Goal: Information Seeking & Learning: Check status

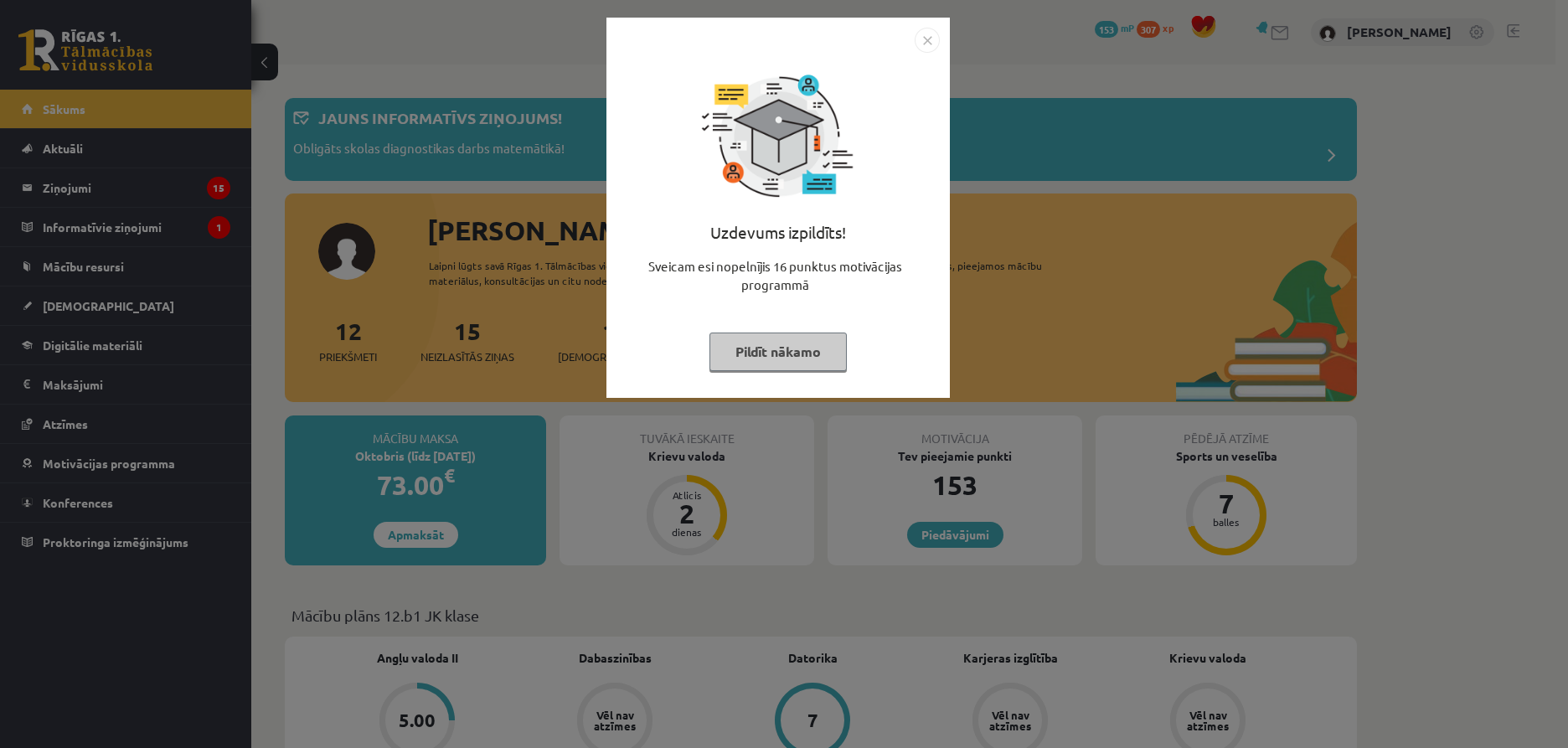
click at [937, 38] on div "Uzdevums izpildīts! Sveicam esi nopelnījis 16 punktus motivācijas programmā Pil…" at bounding box center [778, 207] width 343 height 381
click at [928, 39] on img "Close" at bounding box center [927, 40] width 25 height 25
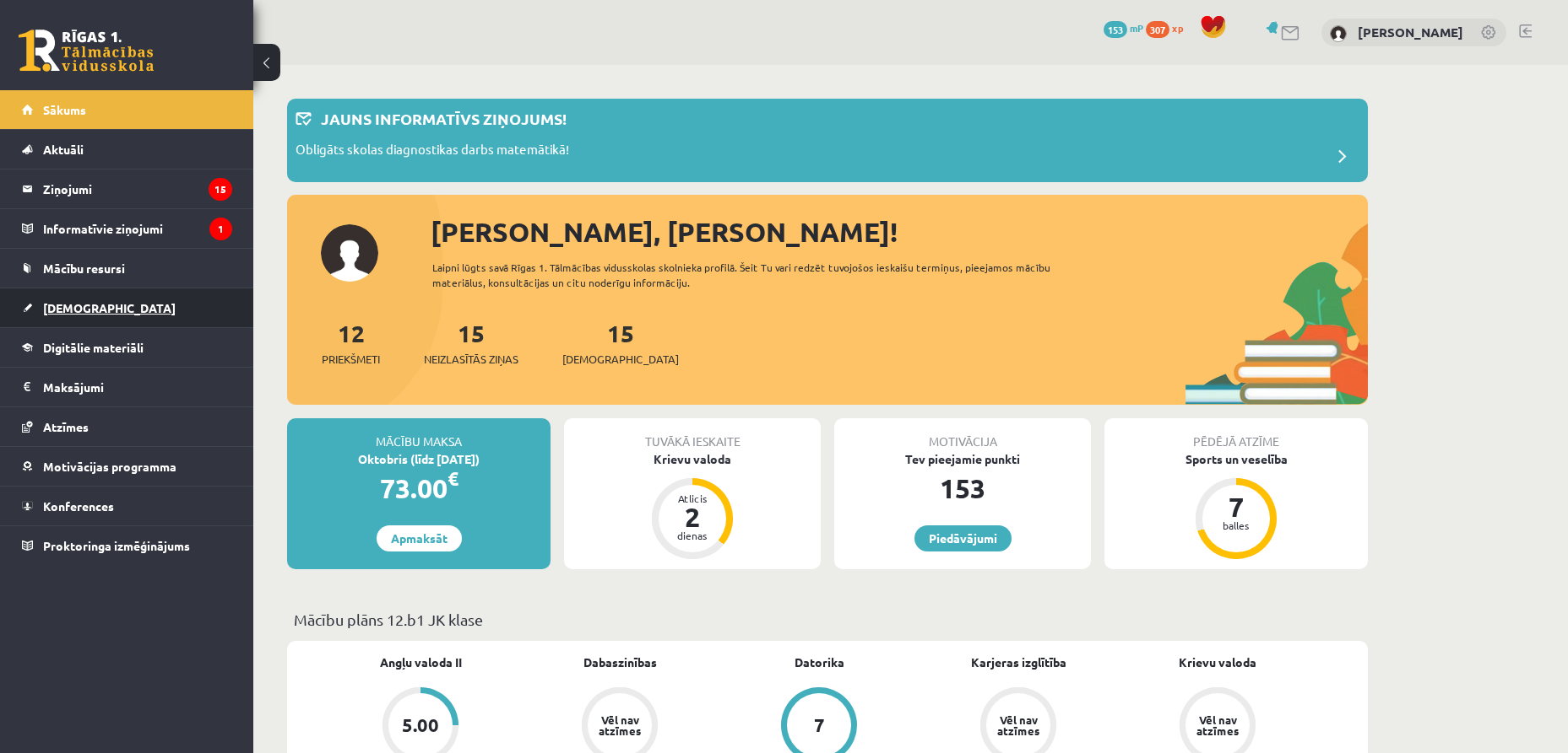
click at [87, 297] on link "[DEMOGRAPHIC_DATA]" at bounding box center [127, 308] width 210 height 38
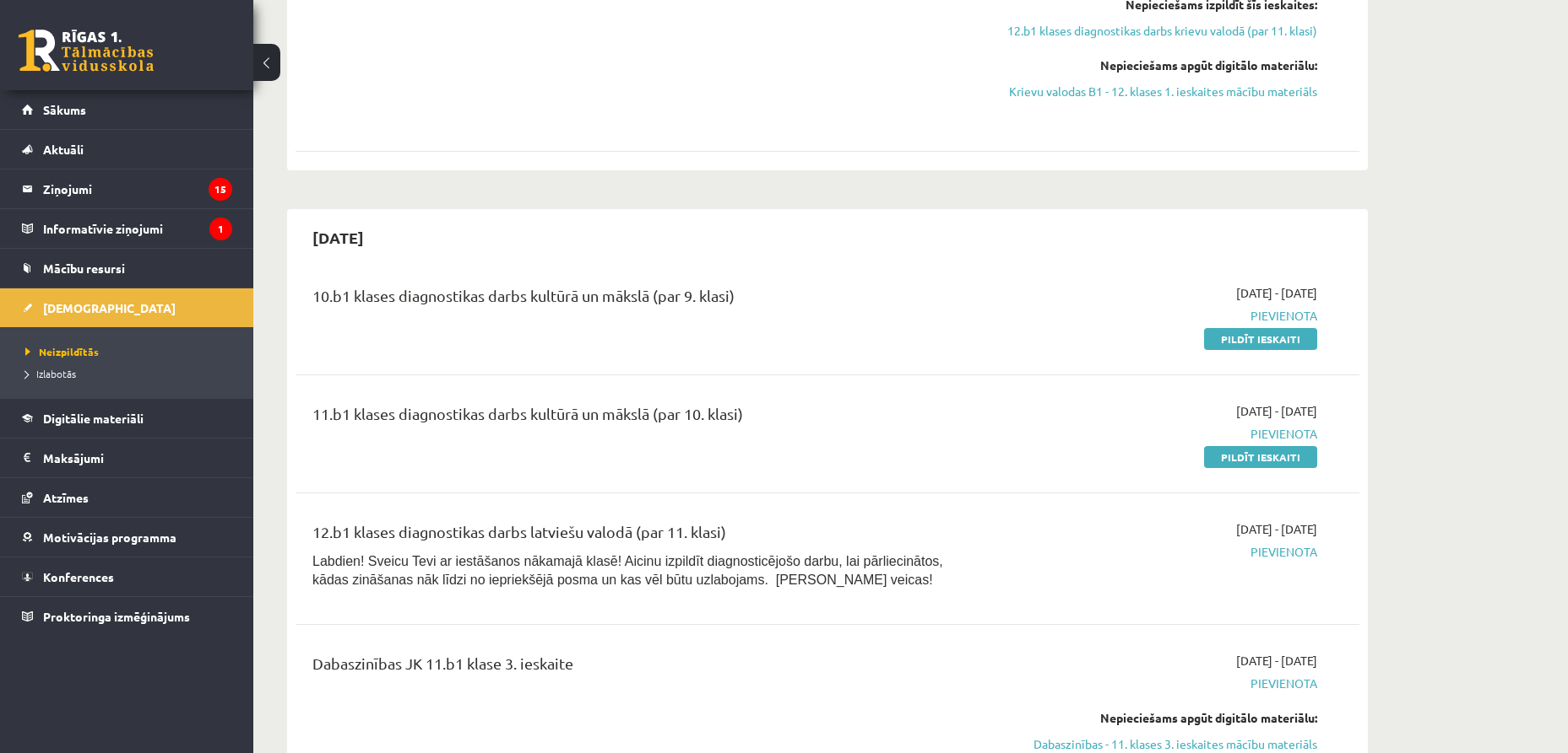
scroll to position [675, 0]
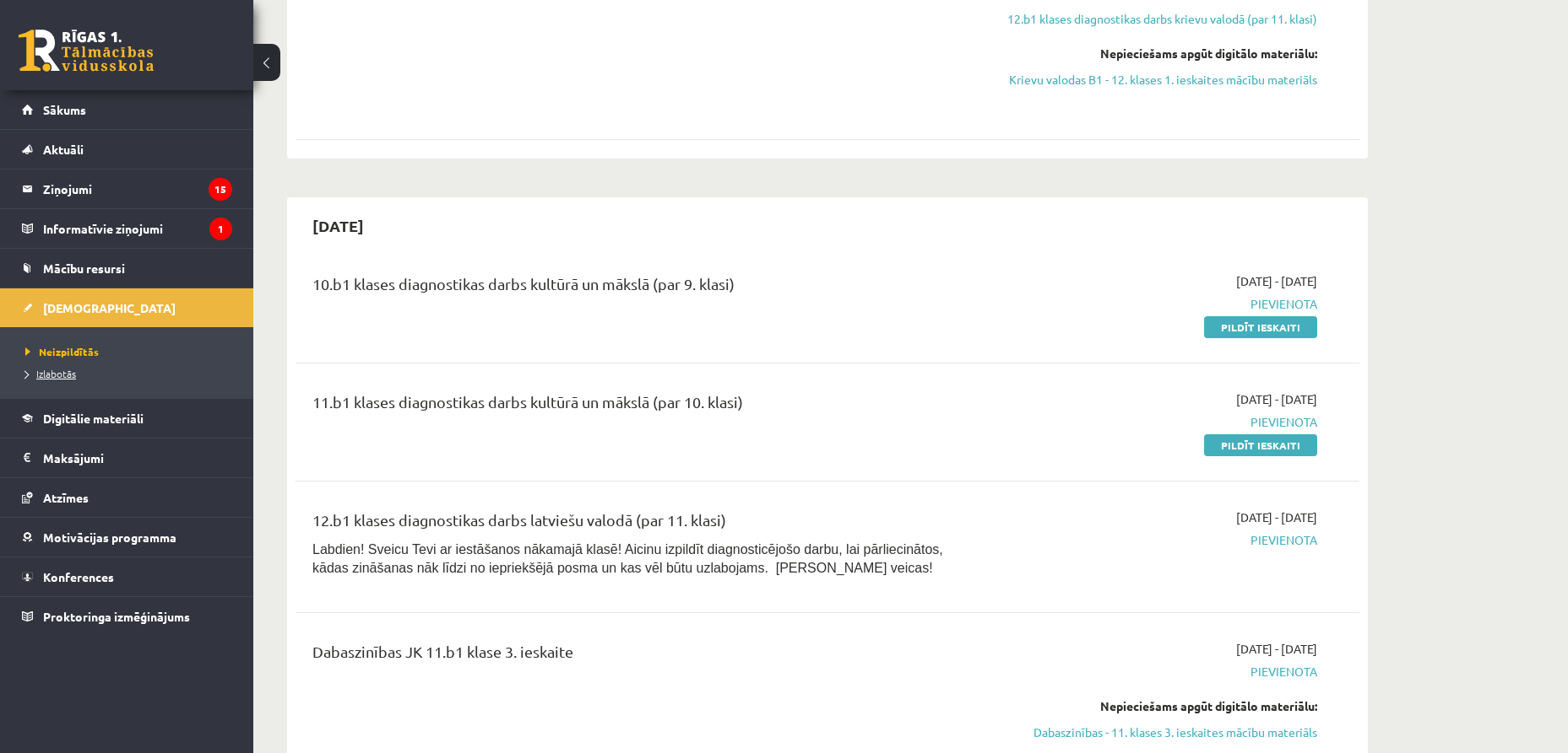
click at [43, 371] on span "Izlabotās" at bounding box center [51, 373] width 51 height 13
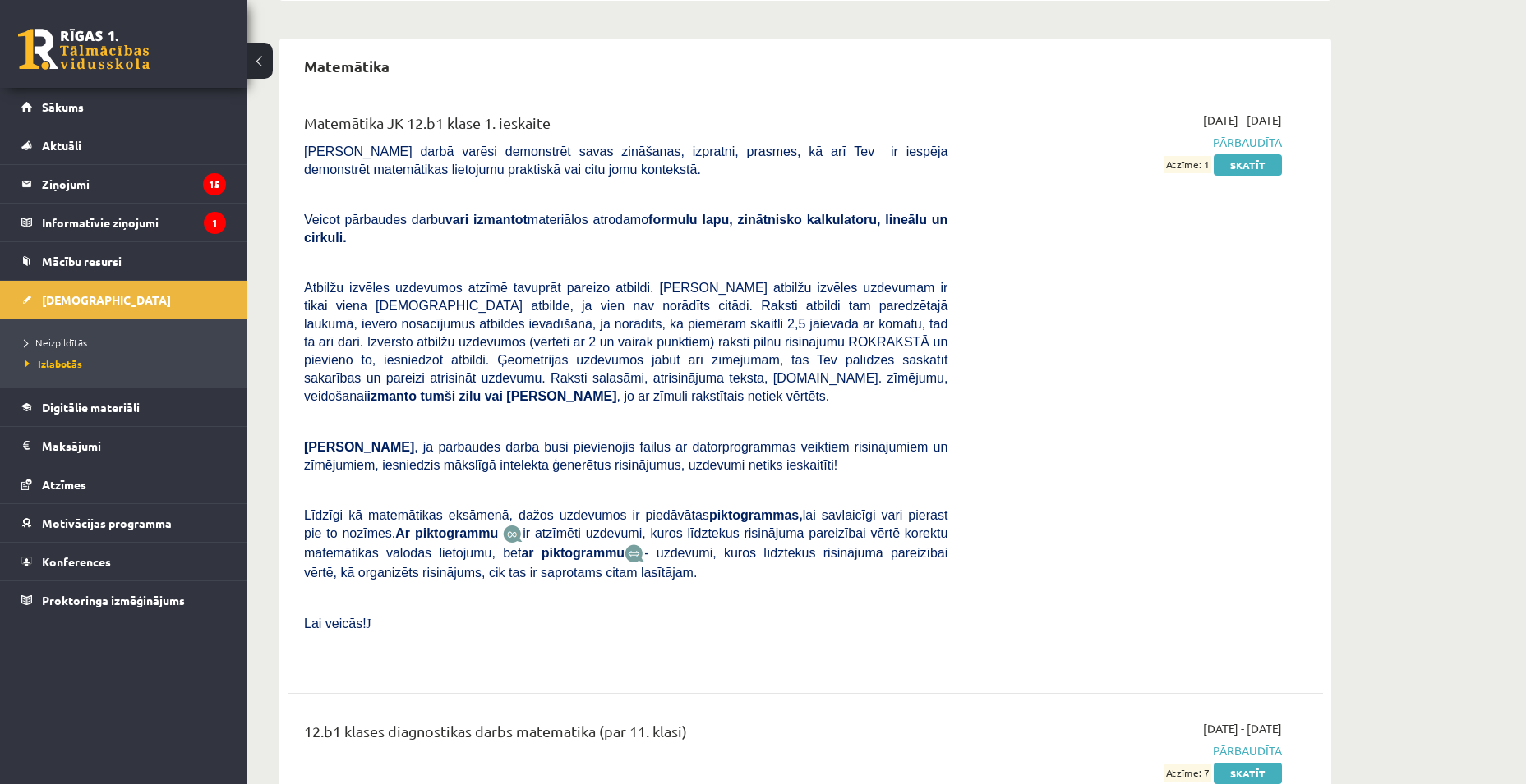
scroll to position [967, 0]
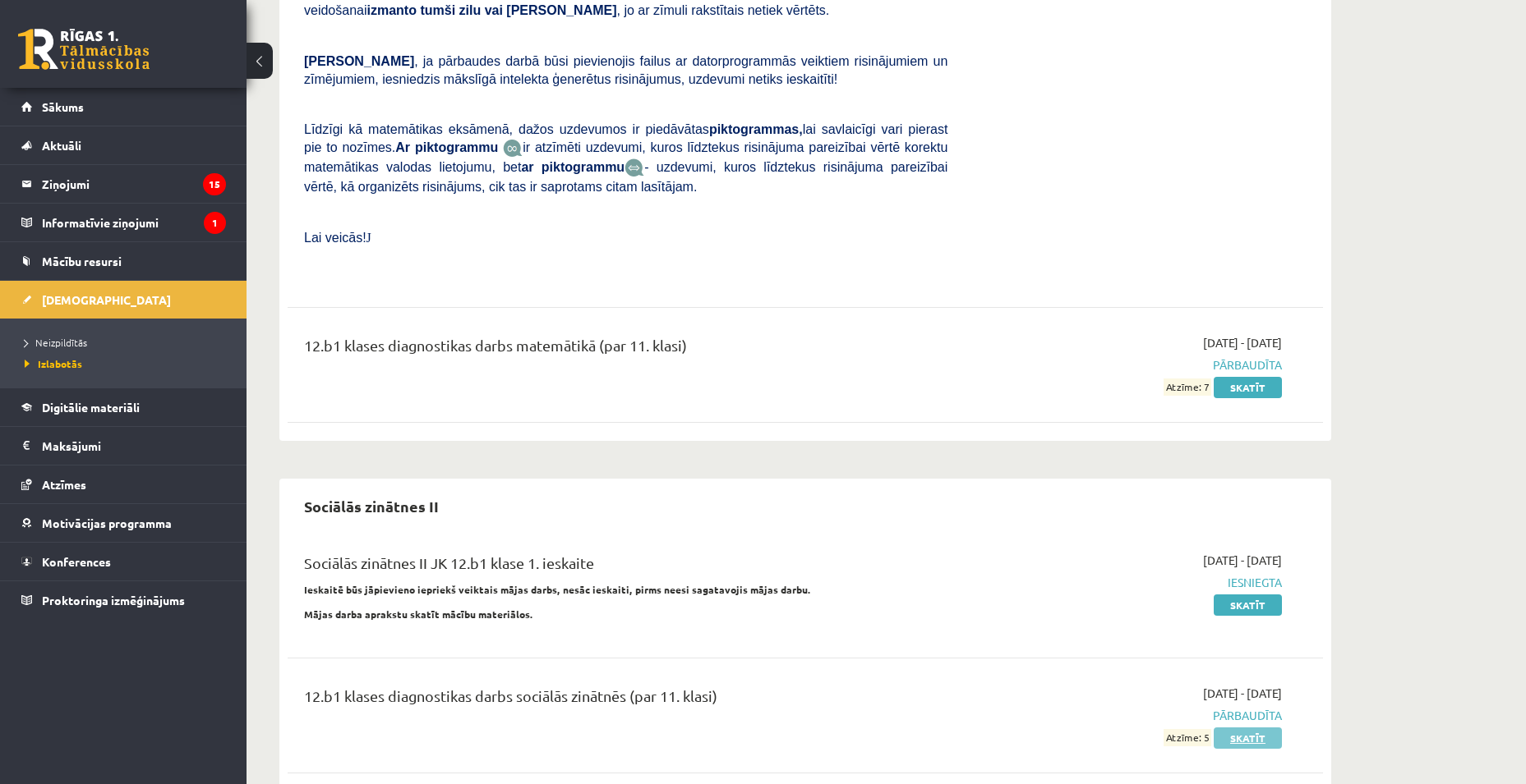
click at [1239, 728] on link "Skatīt" at bounding box center [1247, 738] width 68 height 21
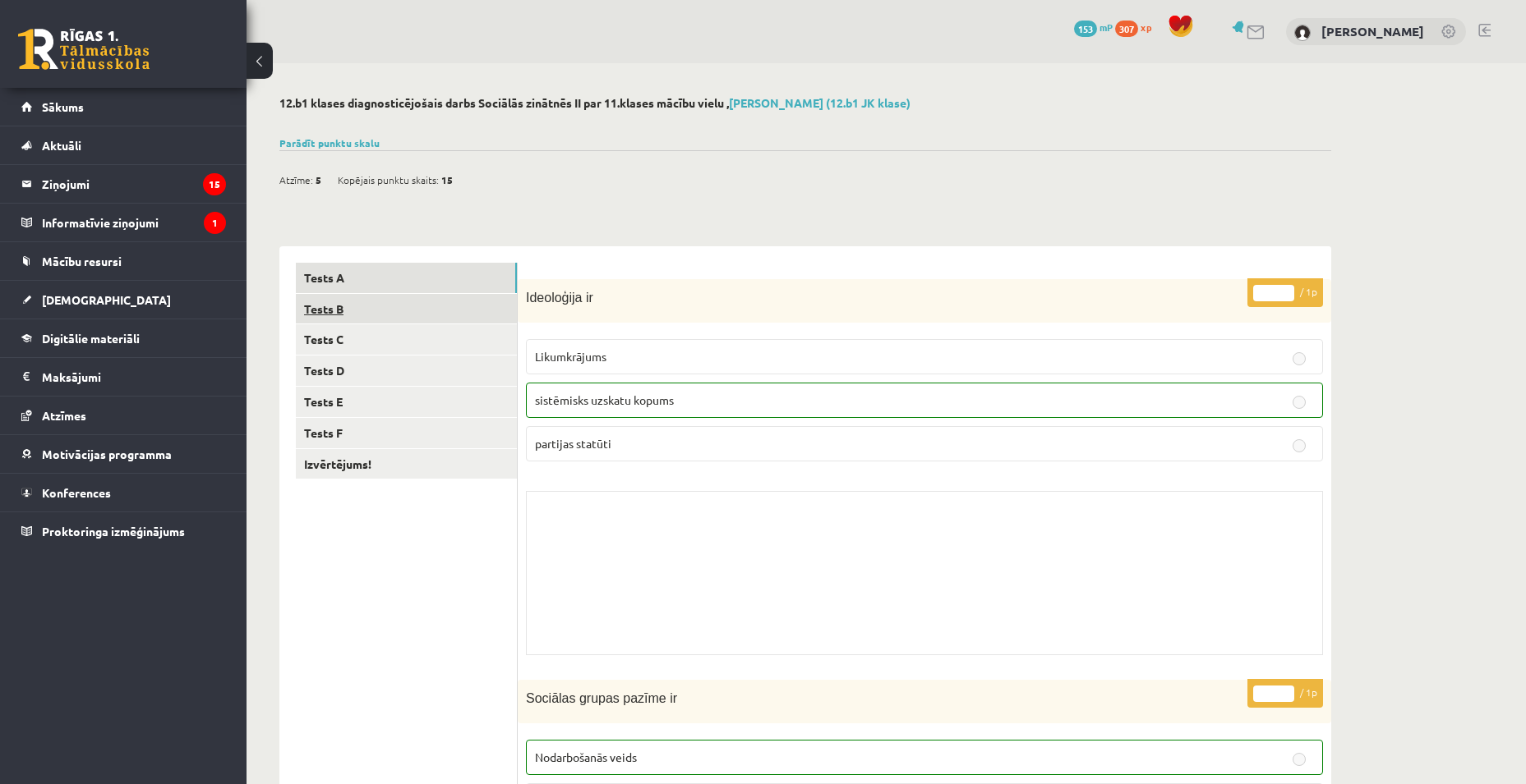
click at [371, 303] on link "Tests B" at bounding box center [406, 309] width 221 height 31
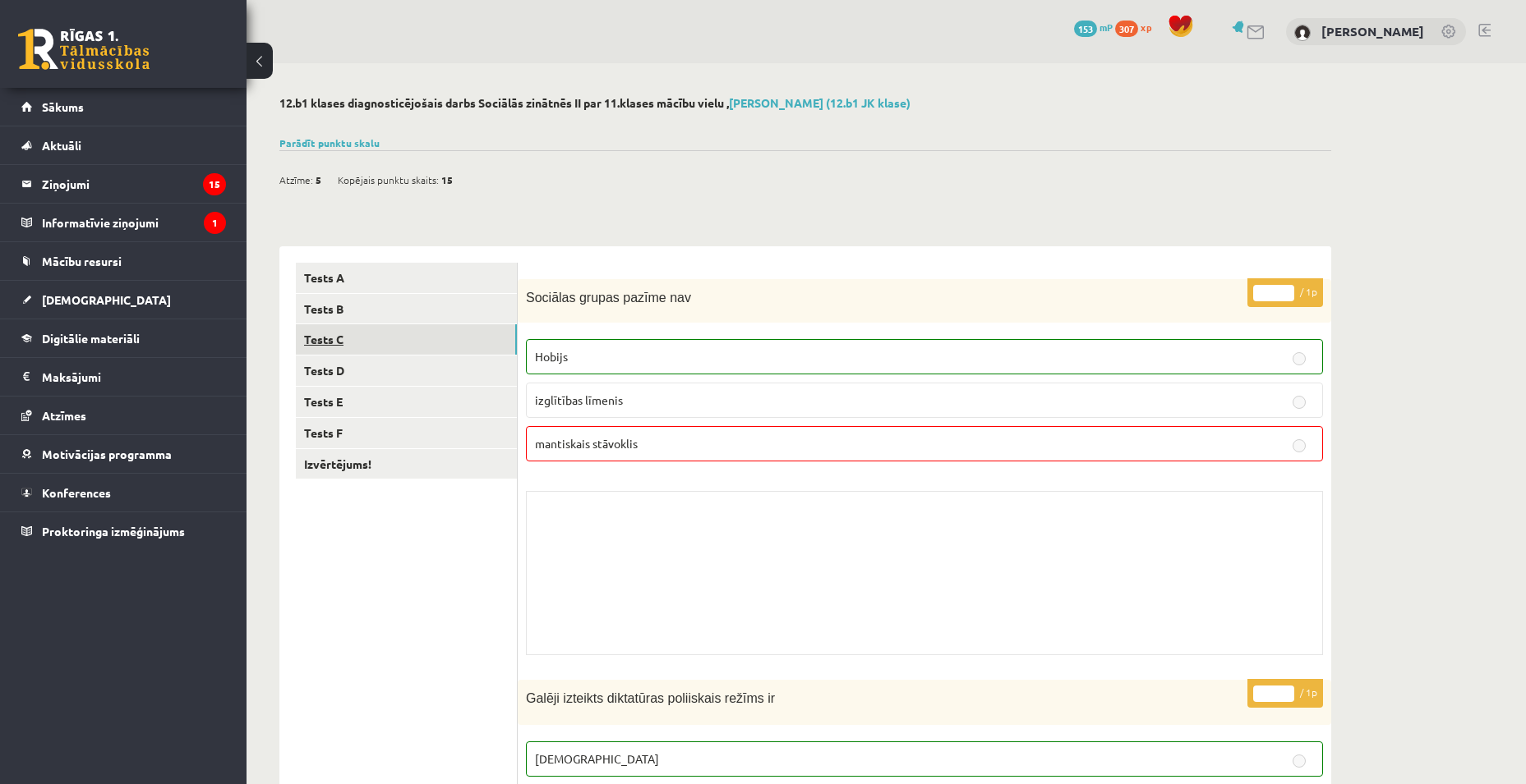
click at [401, 337] on link "Tests C" at bounding box center [406, 340] width 221 height 31
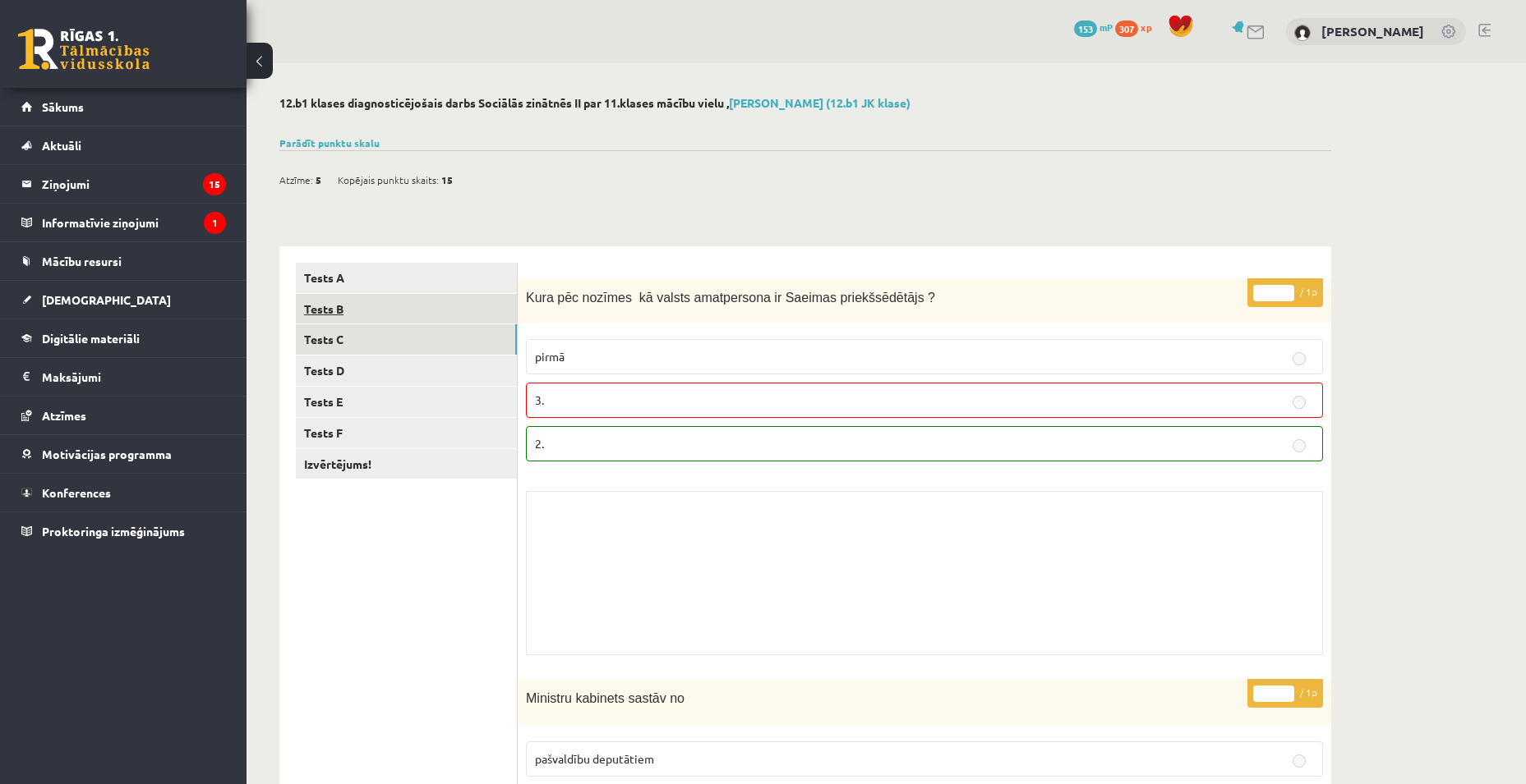
click at [409, 314] on link "Tests B" at bounding box center [406, 309] width 221 height 31
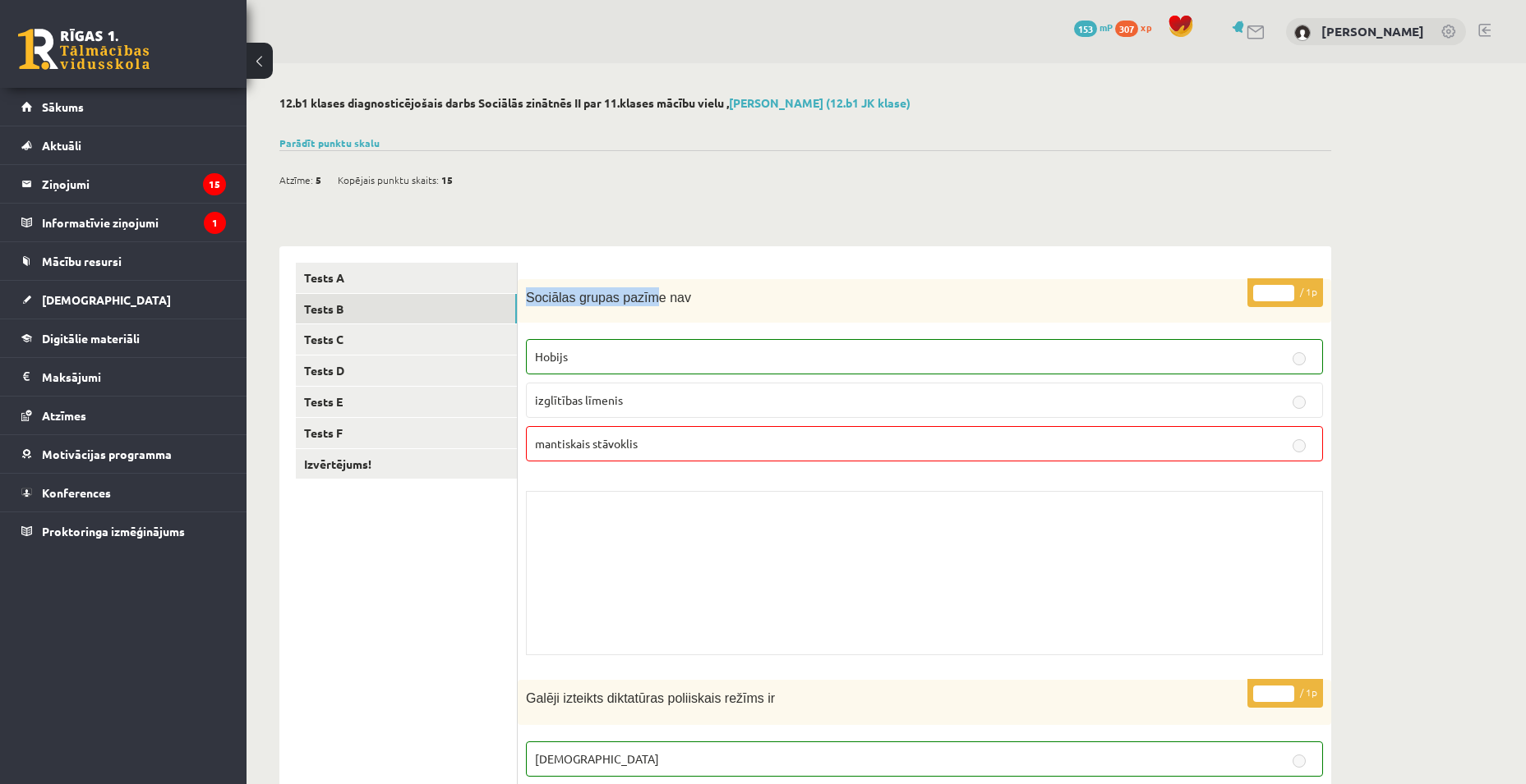
drag, startPoint x: 524, startPoint y: 291, endPoint x: 642, endPoint y: 289, distance: 118.0
click at [642, 289] on div "Sociālas grupas pazīme nav" at bounding box center [924, 301] width 813 height 43
click at [643, 290] on span "Sociālas grupas pazīme nav" at bounding box center [608, 297] width 165 height 14
drag, startPoint x: 620, startPoint y: 296, endPoint x: 588, endPoint y: 297, distance: 32.0
click at [588, 297] on p "Sociālas grupas pazīme nav" at bounding box center [883, 296] width 715 height 19
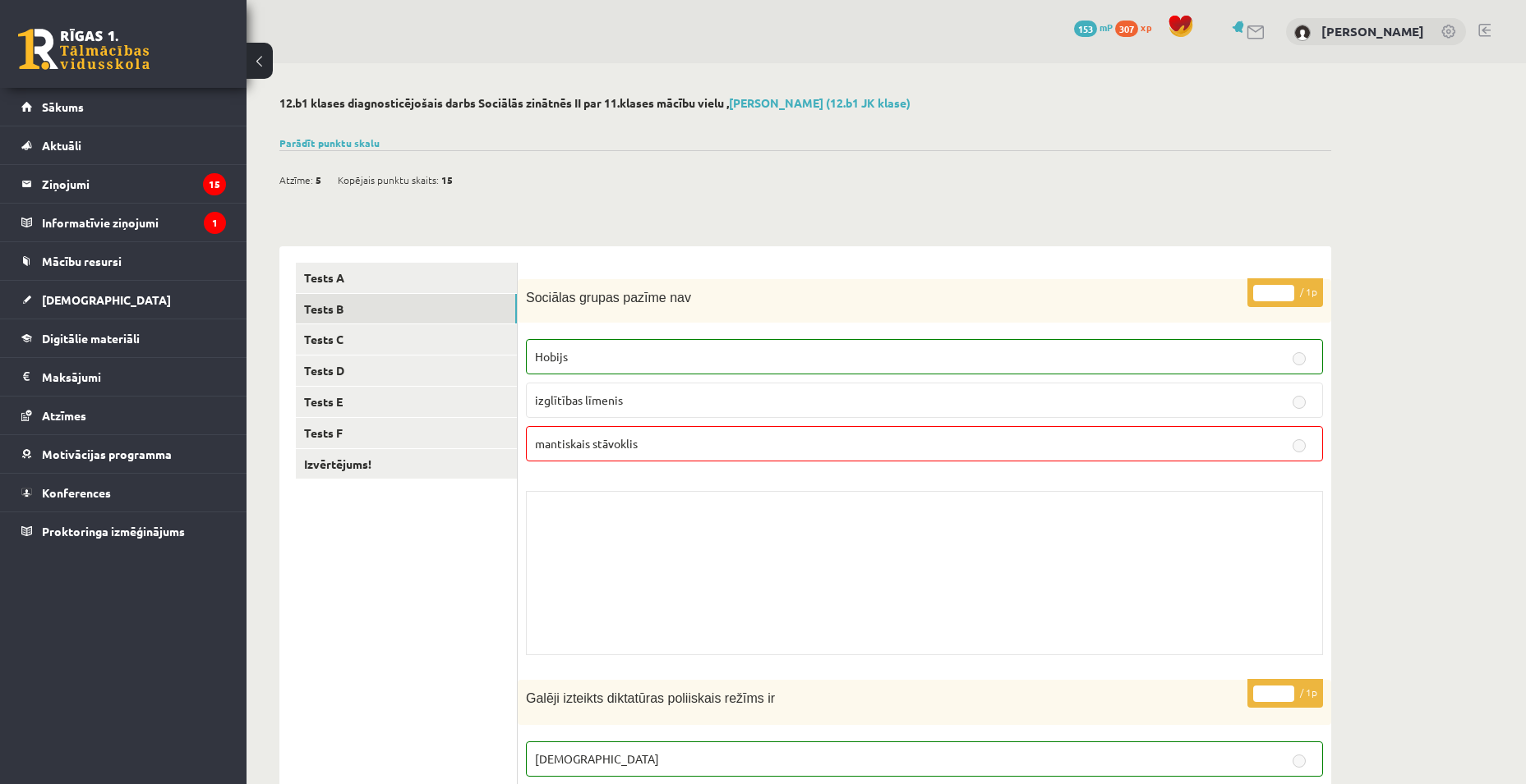
click at [606, 336] on fieldset "Hobijs izglītības līmenis mantiskais stāvoklis" at bounding box center [924, 399] width 797 height 136
drag, startPoint x: 600, startPoint y: 133, endPoint x: 511, endPoint y: 155, distance: 91.7
drag, startPoint x: 511, startPoint y: 155, endPoint x: 307, endPoint y: 163, distance: 204.2
click at [308, 163] on div "Atzīme: 5 Kopējais punktu skaits: 15" at bounding box center [805, 171] width 1052 height 42
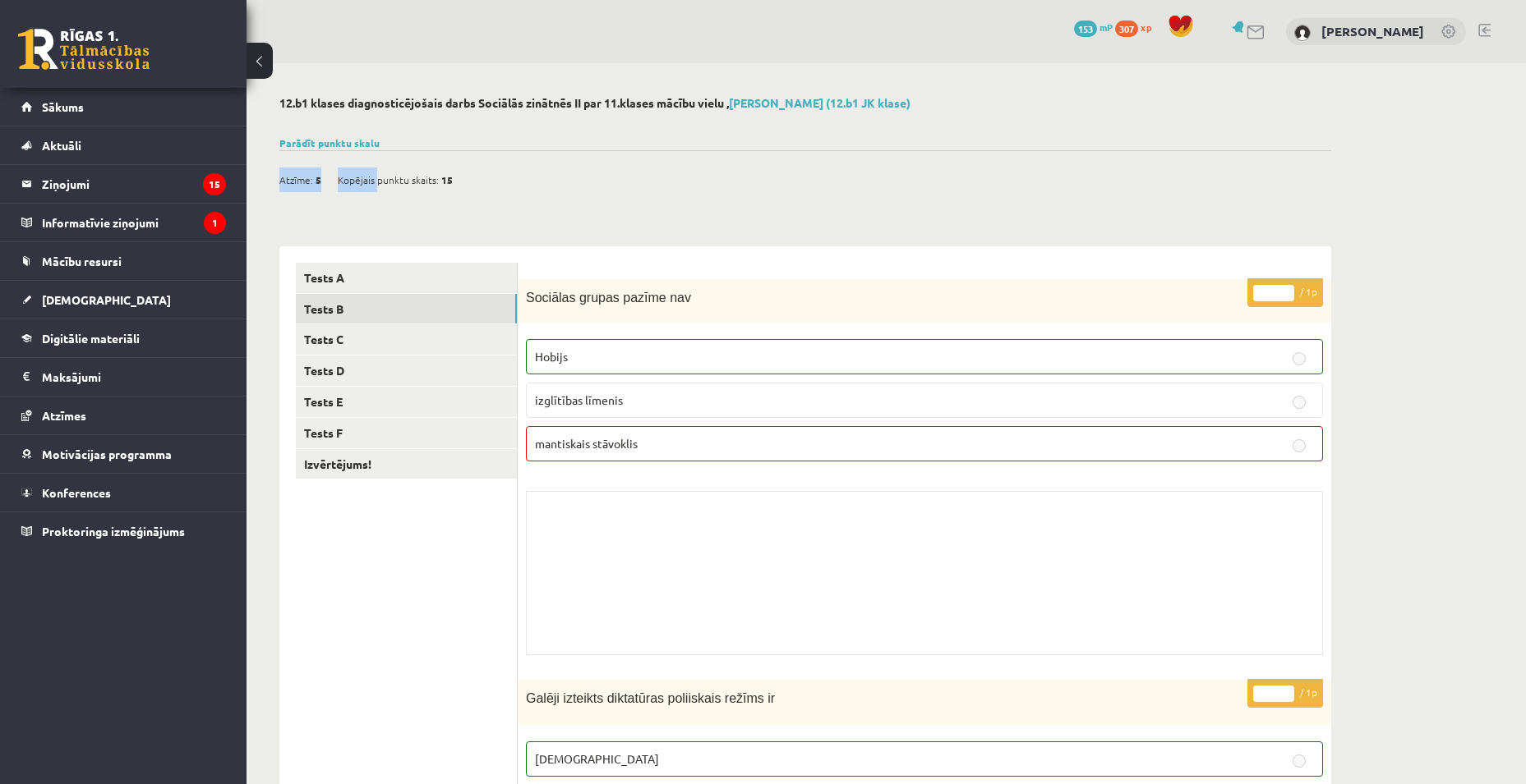
drag, startPoint x: 376, startPoint y: 169, endPoint x: 518, endPoint y: 183, distance: 142.7
click at [517, 183] on div "Atzīme: 5 Kopējais punktu skaits: 15" at bounding box center [805, 171] width 1052 height 42
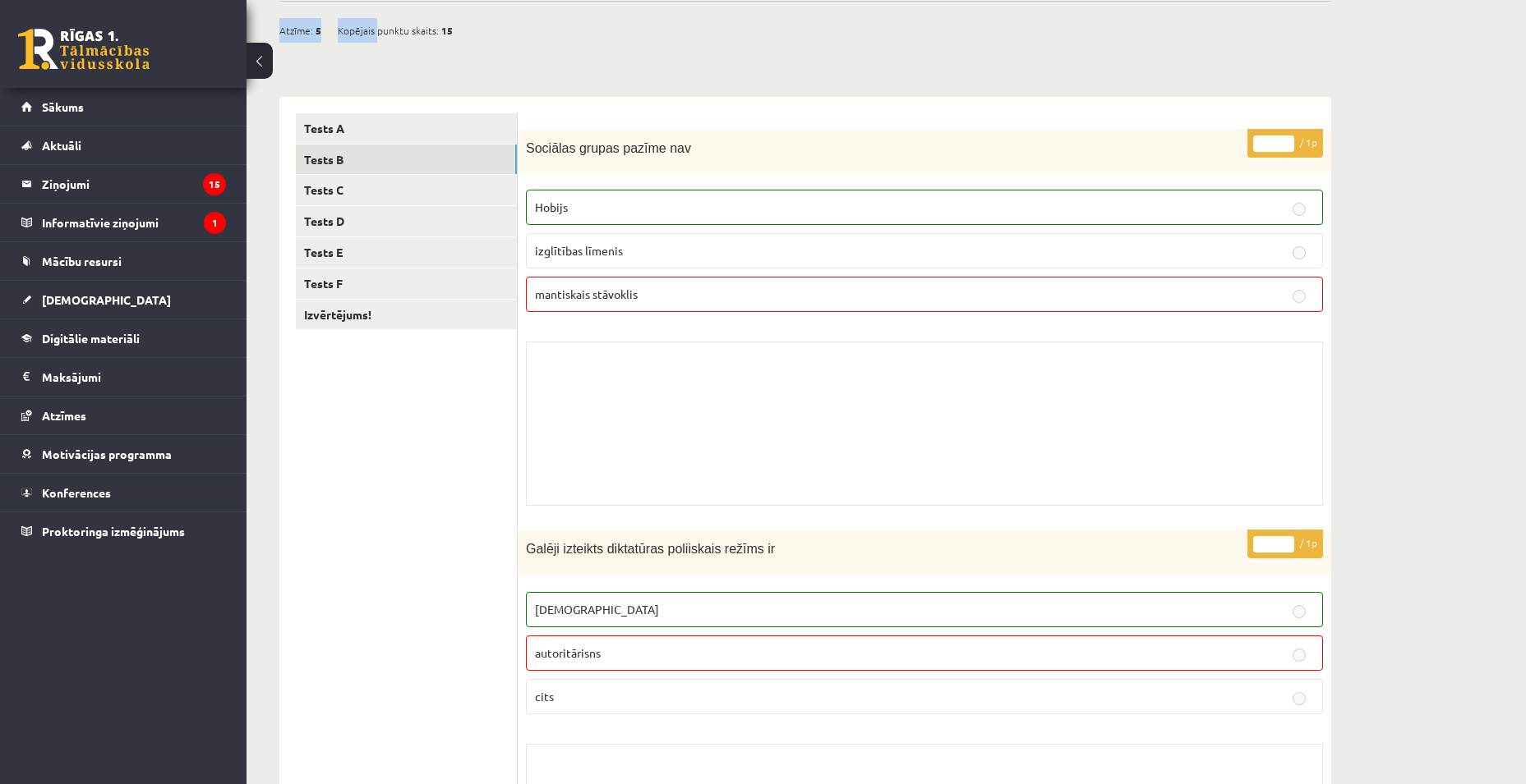
scroll to position [246, 0]
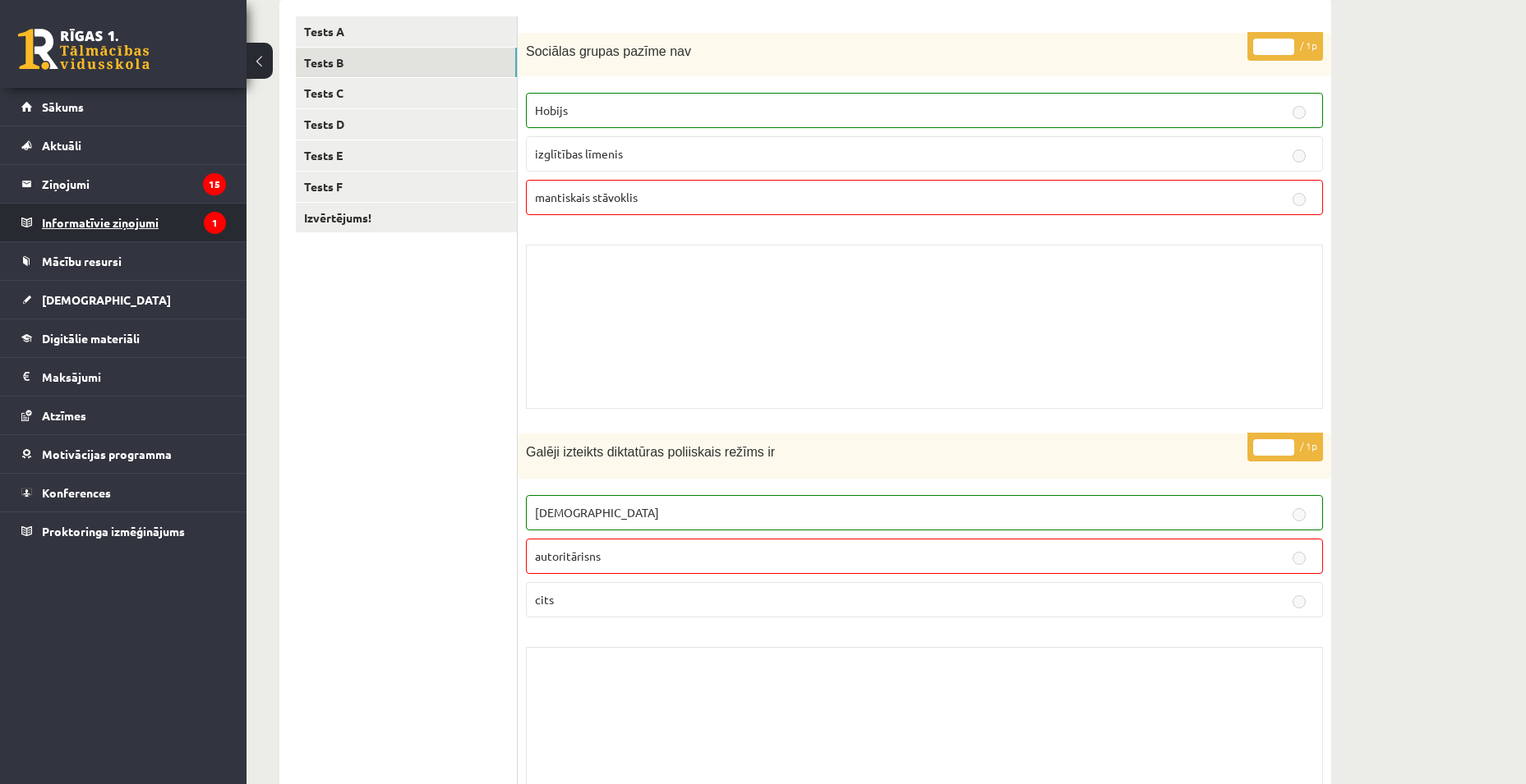
click at [137, 225] on legend "Informatīvie ziņojumi 1" at bounding box center [133, 223] width 184 height 37
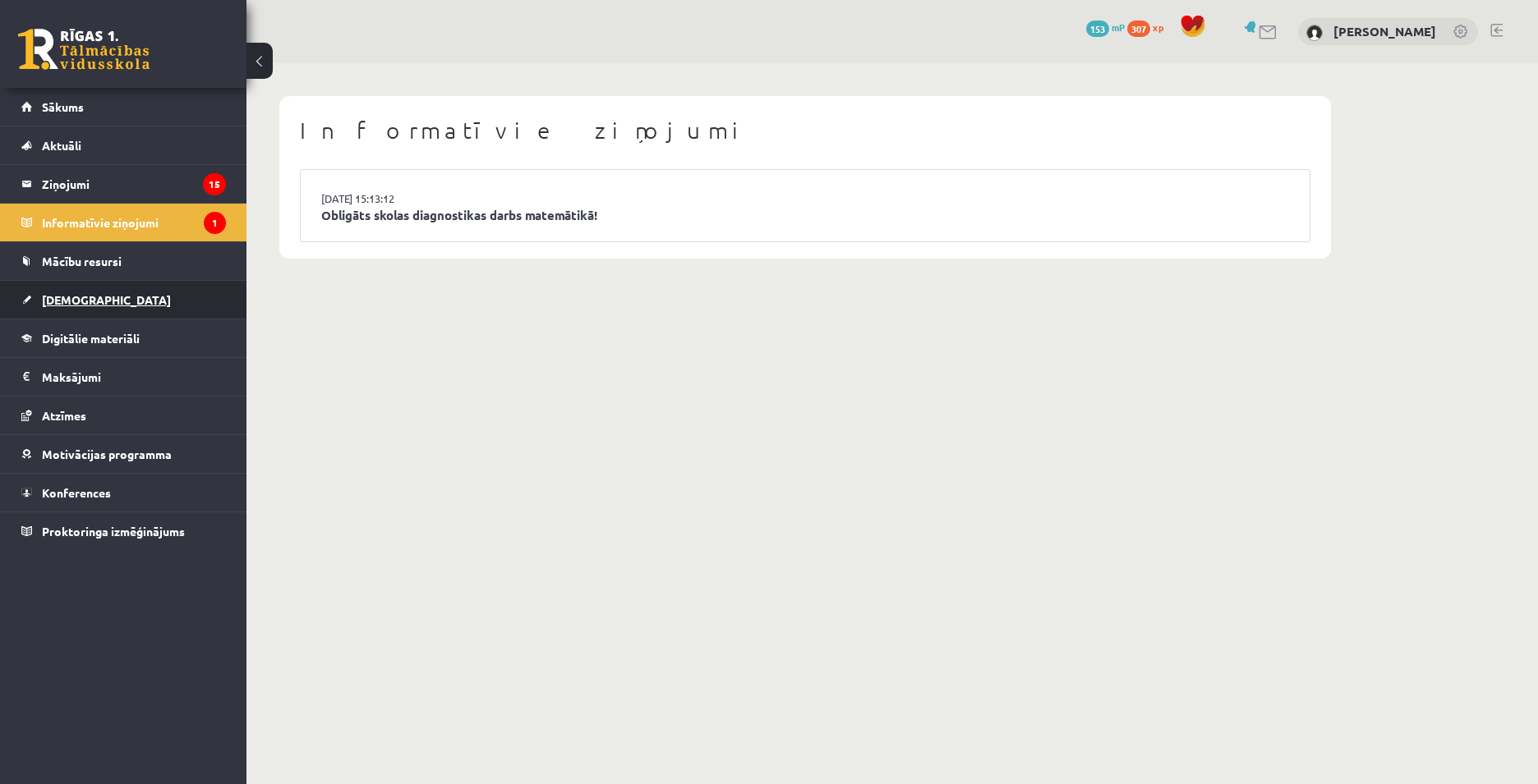
click at [116, 305] on link "[DEMOGRAPHIC_DATA]" at bounding box center [123, 300] width 205 height 37
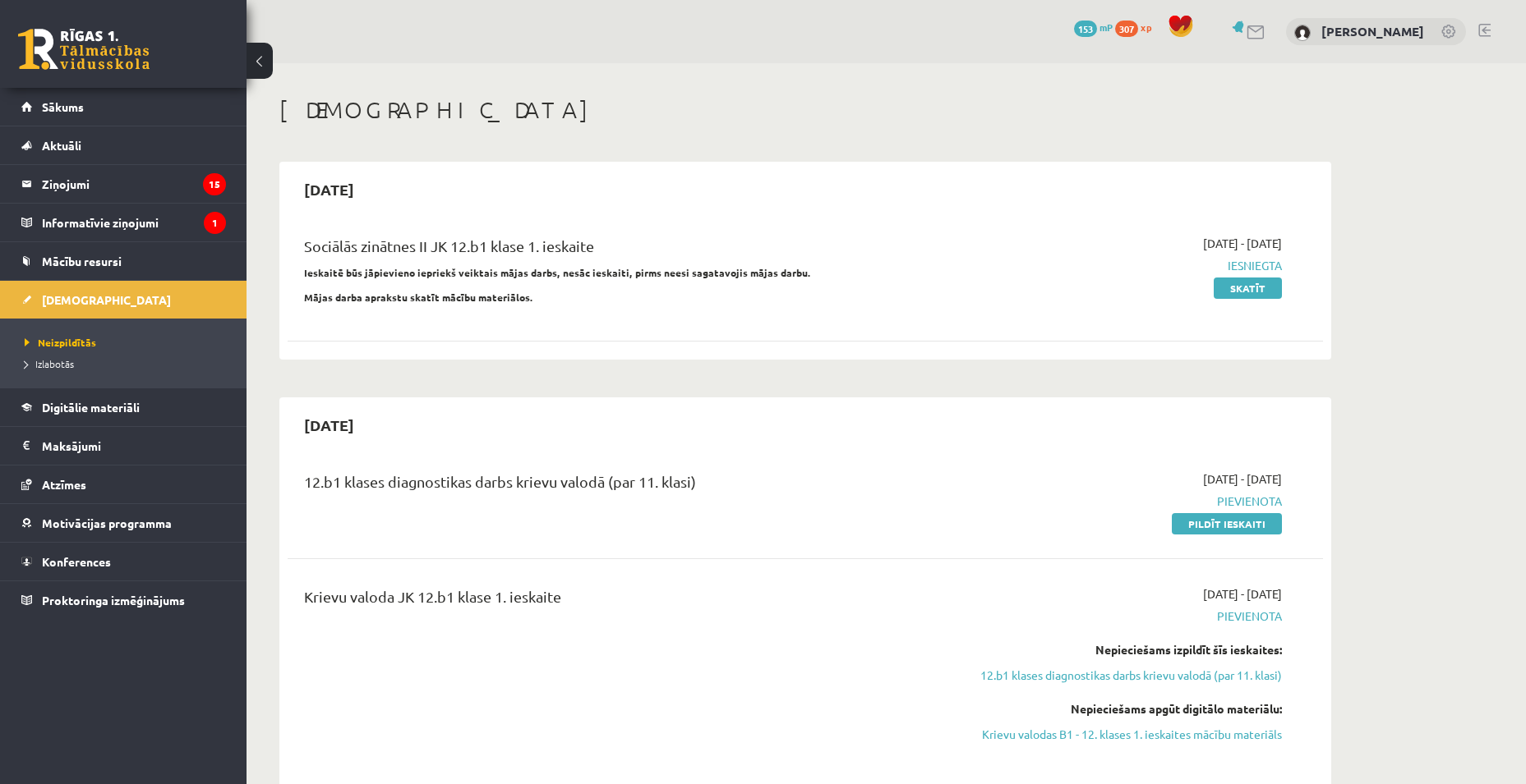
click at [68, 371] on li "Izlabotās" at bounding box center [127, 364] width 206 height 21
click at [59, 359] on span "Izlabotās" at bounding box center [54, 364] width 58 height 13
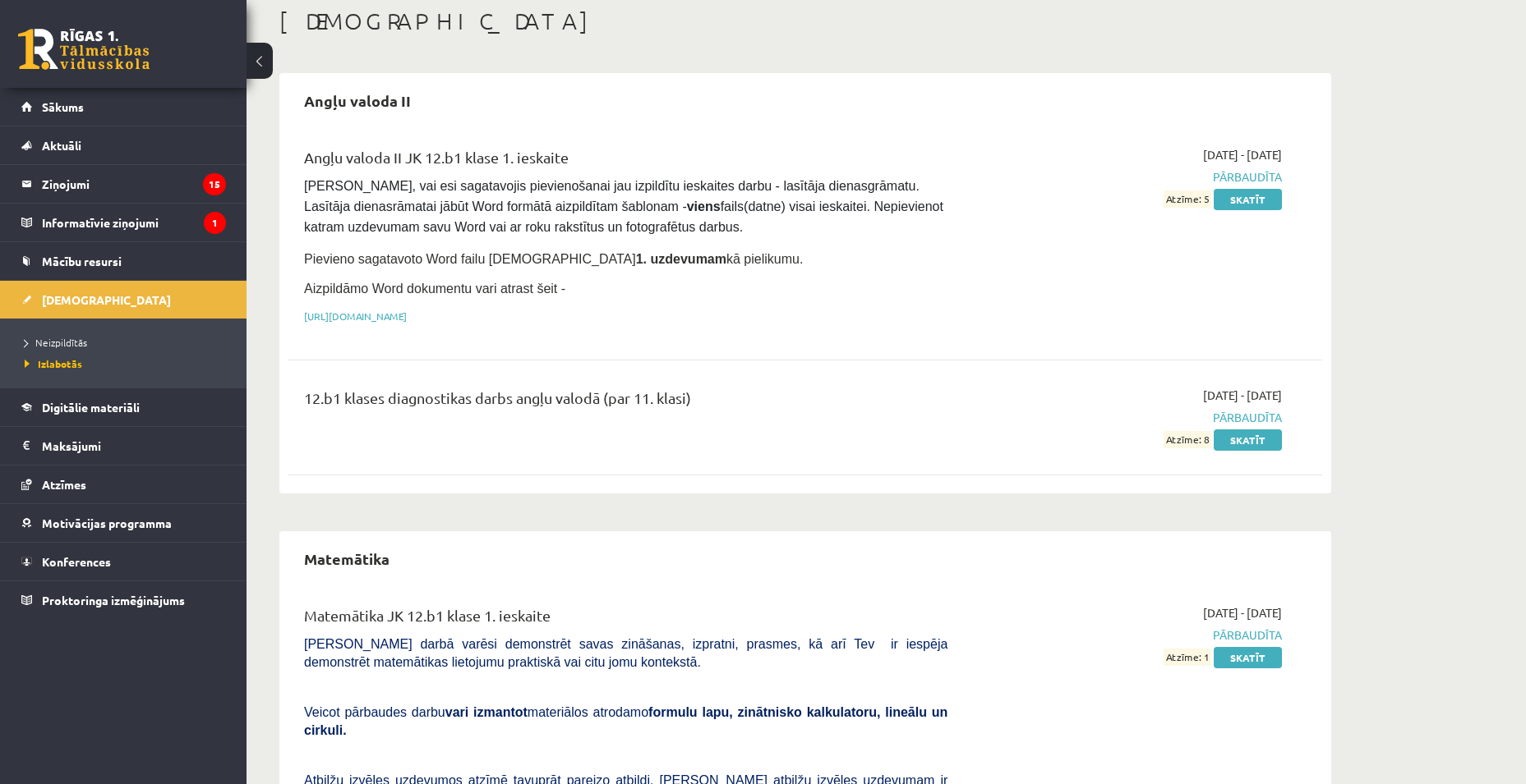
scroll to position [82, 0]
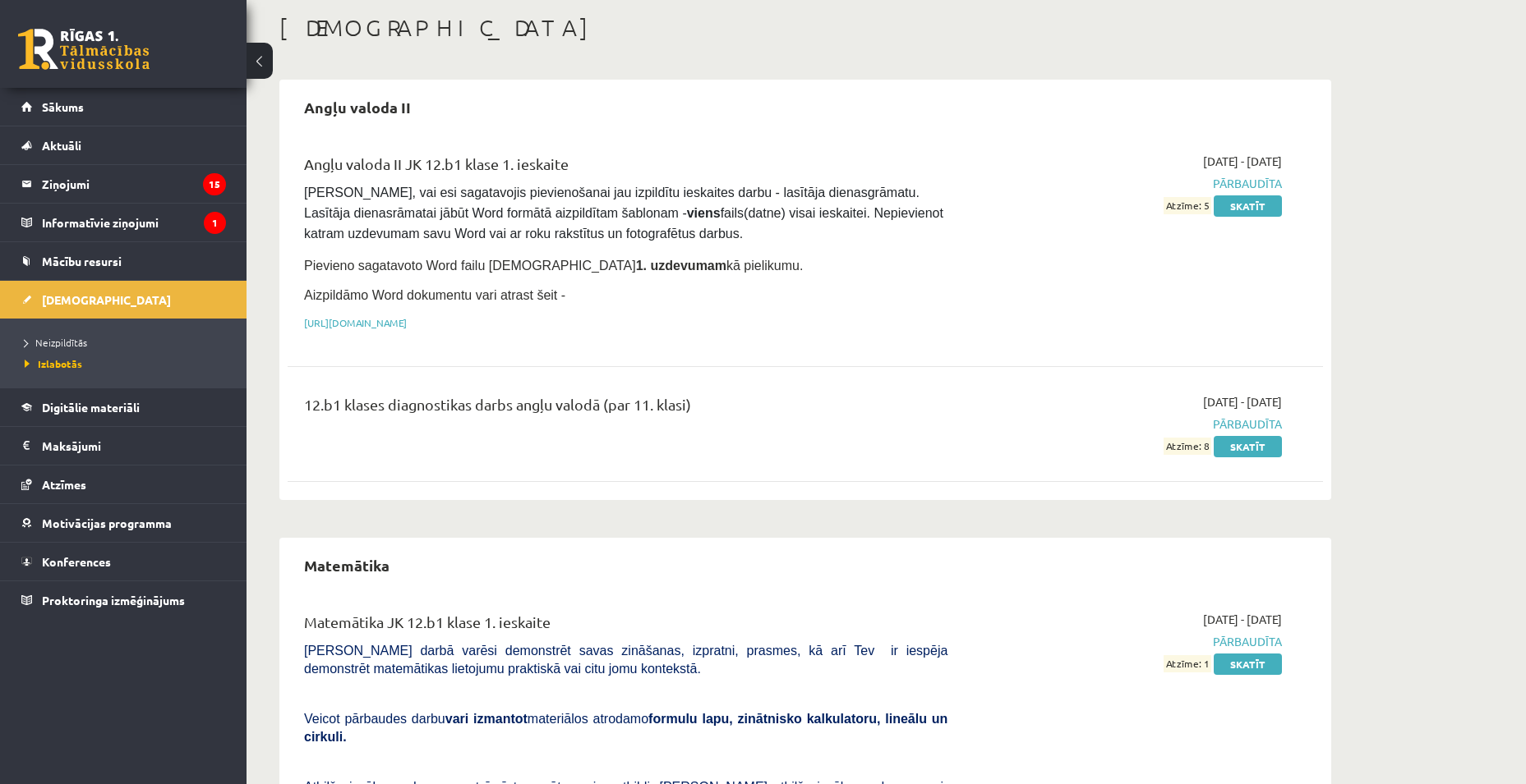
drag, startPoint x: 582, startPoint y: 396, endPoint x: 707, endPoint y: 412, distance: 126.0
click at [715, 410] on div "12.b1 klases diagnostikas darbs angļu valodā (par 11. klasi)" at bounding box center [625, 409] width 643 height 31
click at [693, 420] on div "12.b1 klases diagnostikas darbs angļu valodā (par 11. klasi)" at bounding box center [625, 424] width 668 height 62
drag, startPoint x: 653, startPoint y: 411, endPoint x: 904, endPoint y: 442, distance: 252.9
click at [654, 411] on div "12.b1 klases diagnostikas darbs angļu valodā (par 11. klasi)" at bounding box center [625, 409] width 643 height 31
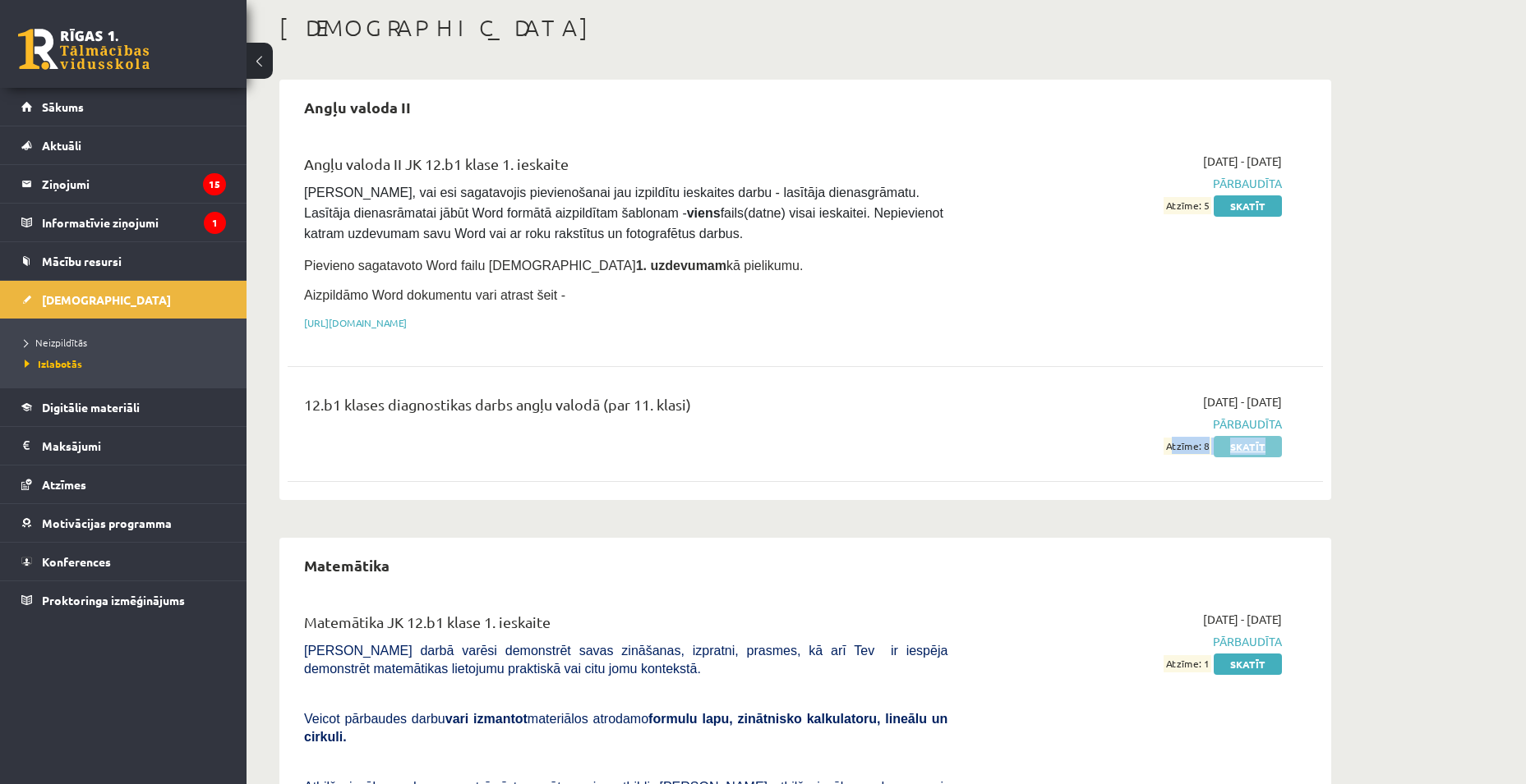
drag, startPoint x: 1122, startPoint y: 452, endPoint x: 1278, endPoint y: 452, distance: 156.0
click at [1269, 454] on div "12.b1 klases diagnostikas darbs angļu valodā (par 11. klasi) 2025-09-01 - 2025-…" at bounding box center [805, 424] width 1035 height 94
click at [998, 398] on div "2025-09-01 - 2025-09-15 Pārbaudīta Atzīme: 8 Skatīt" at bounding box center [1127, 424] width 335 height 62
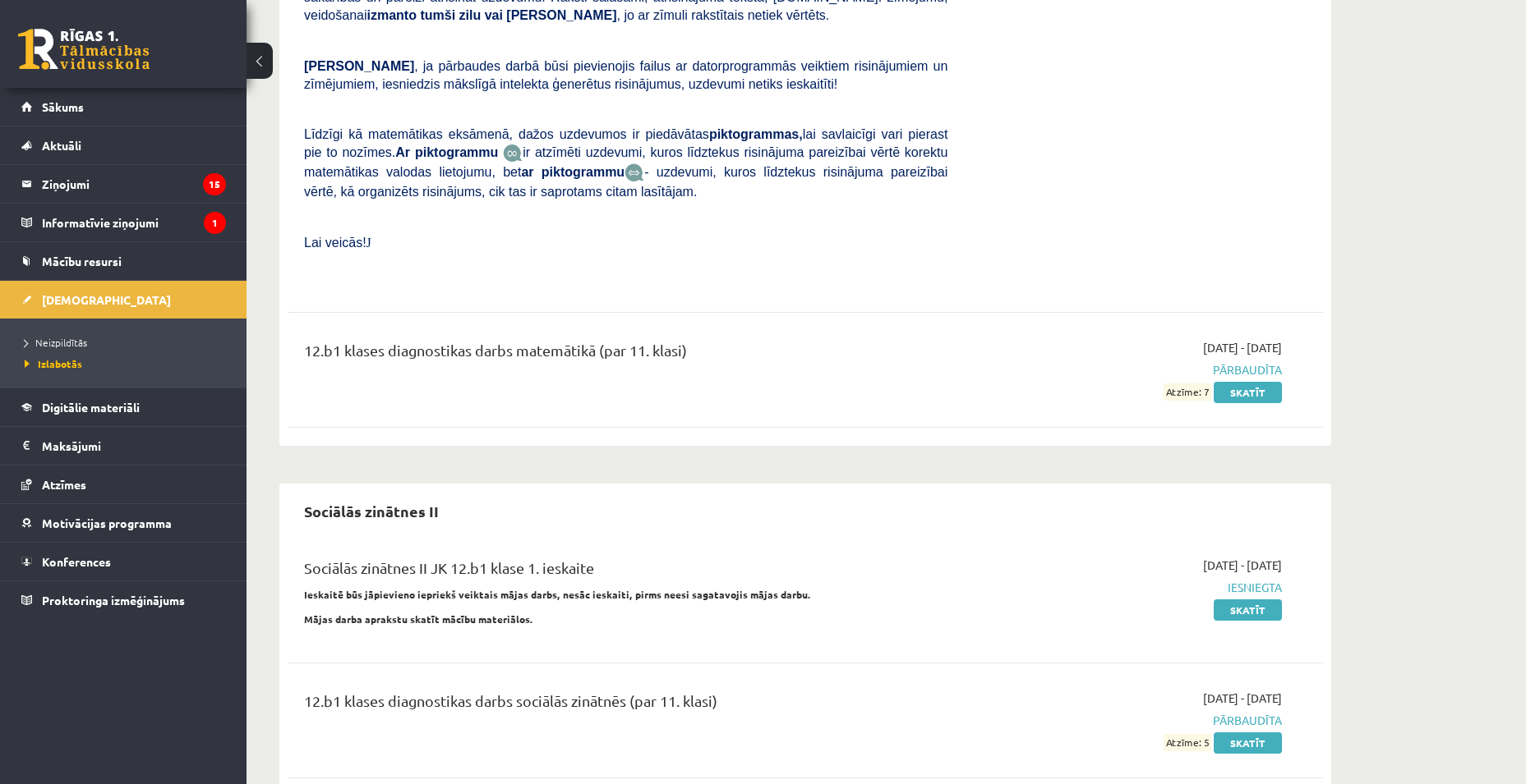
scroll to position [967, 0]
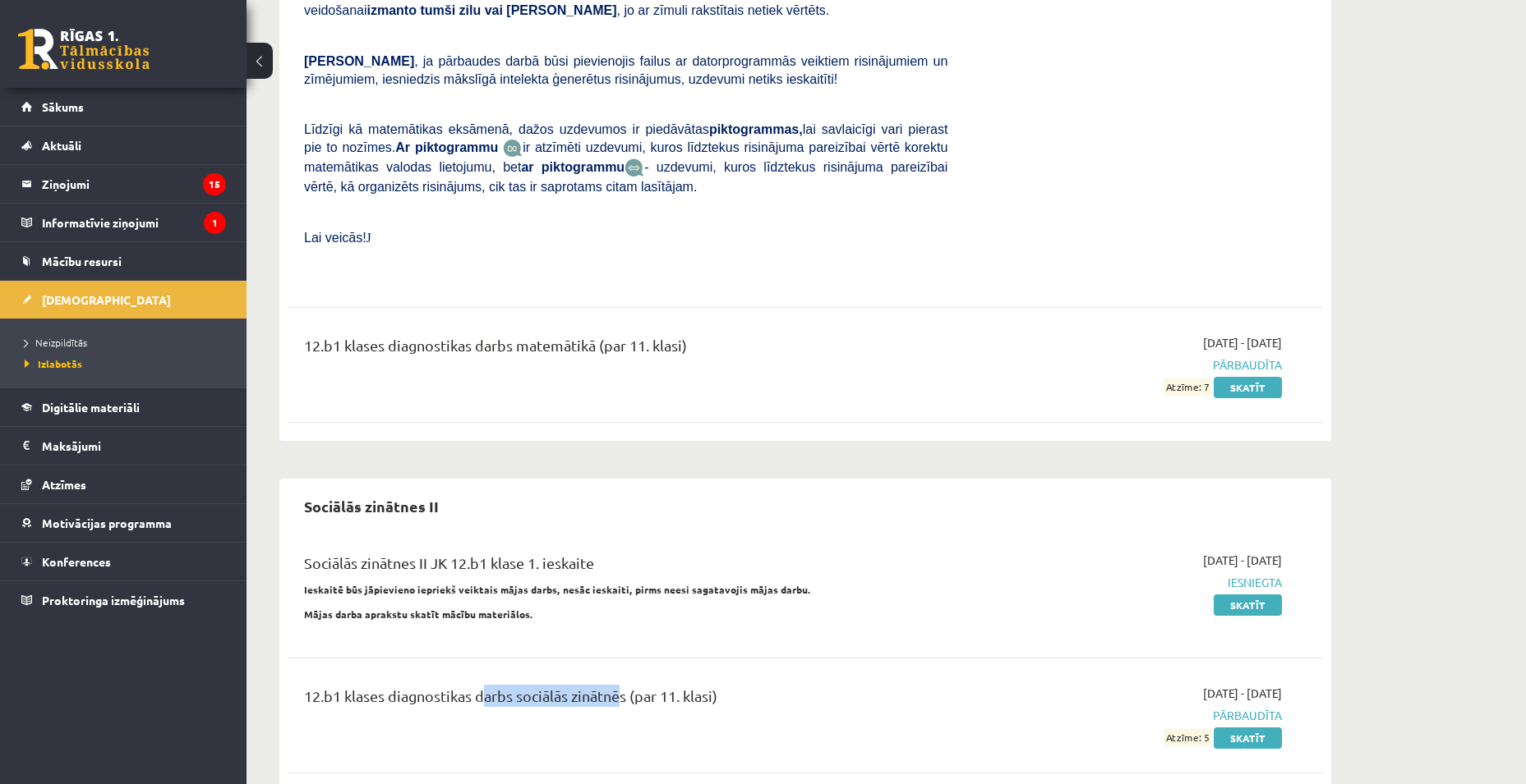
drag, startPoint x: 492, startPoint y: 663, endPoint x: 608, endPoint y: 676, distance: 116.7
click at [614, 685] on div "12.b1 klases diagnostikas darbs sociālās zinātnēs (par 11. klasi)" at bounding box center [625, 715] width 668 height 62
click at [581, 686] on div "12.b1 klases diagnostikas darbs sociālās zinātnēs (par 11. klasi)" at bounding box center [625, 715] width 668 height 62
drag, startPoint x: 509, startPoint y: 525, endPoint x: 598, endPoint y: 529, distance: 89.1
click at [598, 552] on div "Sociālās zinātnes II JK 12.b1 klase 1. ieskaite" at bounding box center [625, 567] width 643 height 31
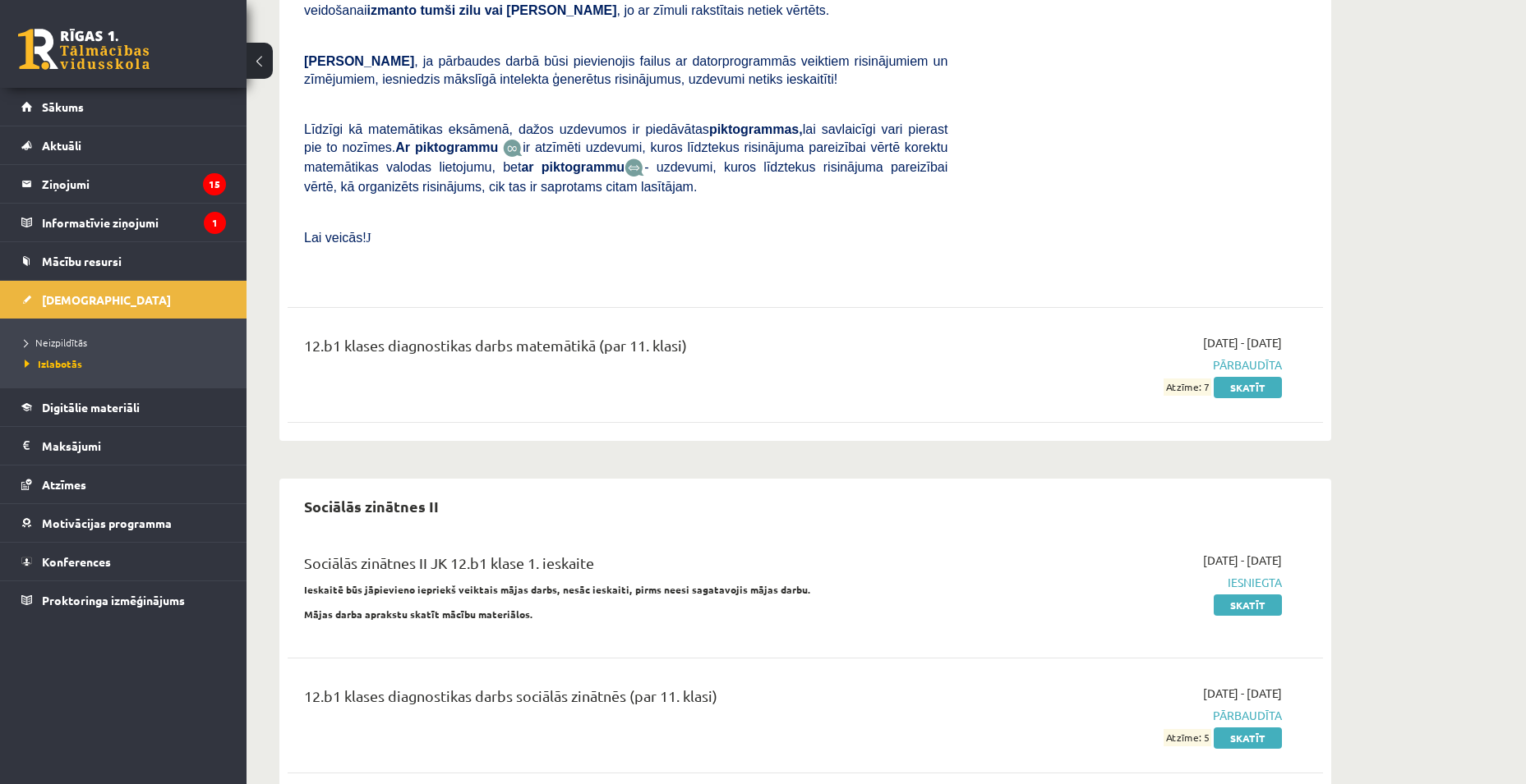
click at [598, 552] on div "Sociālās zinātnes II JK 12.b1 klase 1. ieskaite" at bounding box center [625, 567] width 643 height 31
click at [105, 183] on legend "Ziņojumi 15" at bounding box center [133, 183] width 184 height 37
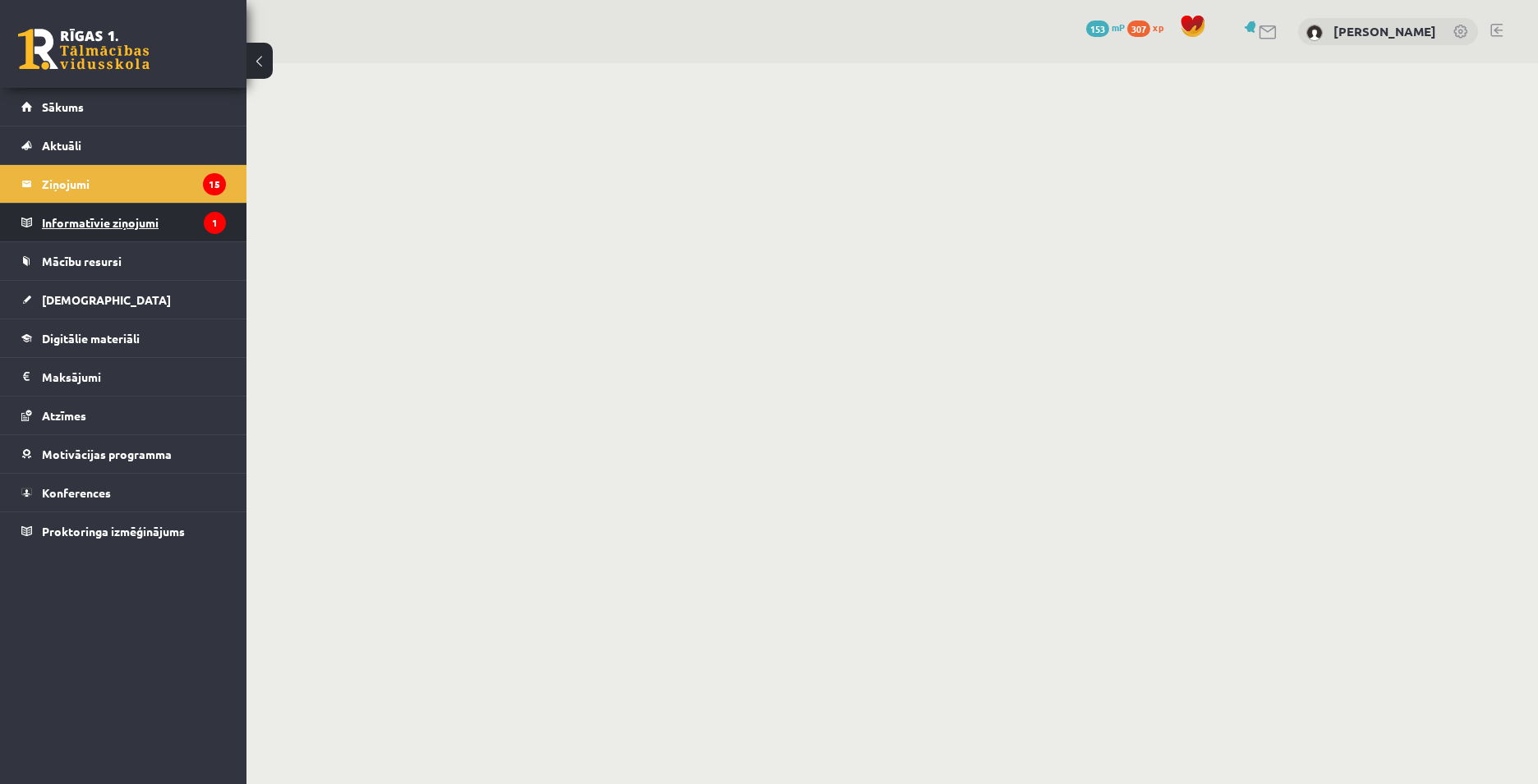
click at [74, 216] on legend "Informatīvie ziņojumi 1" at bounding box center [133, 223] width 184 height 37
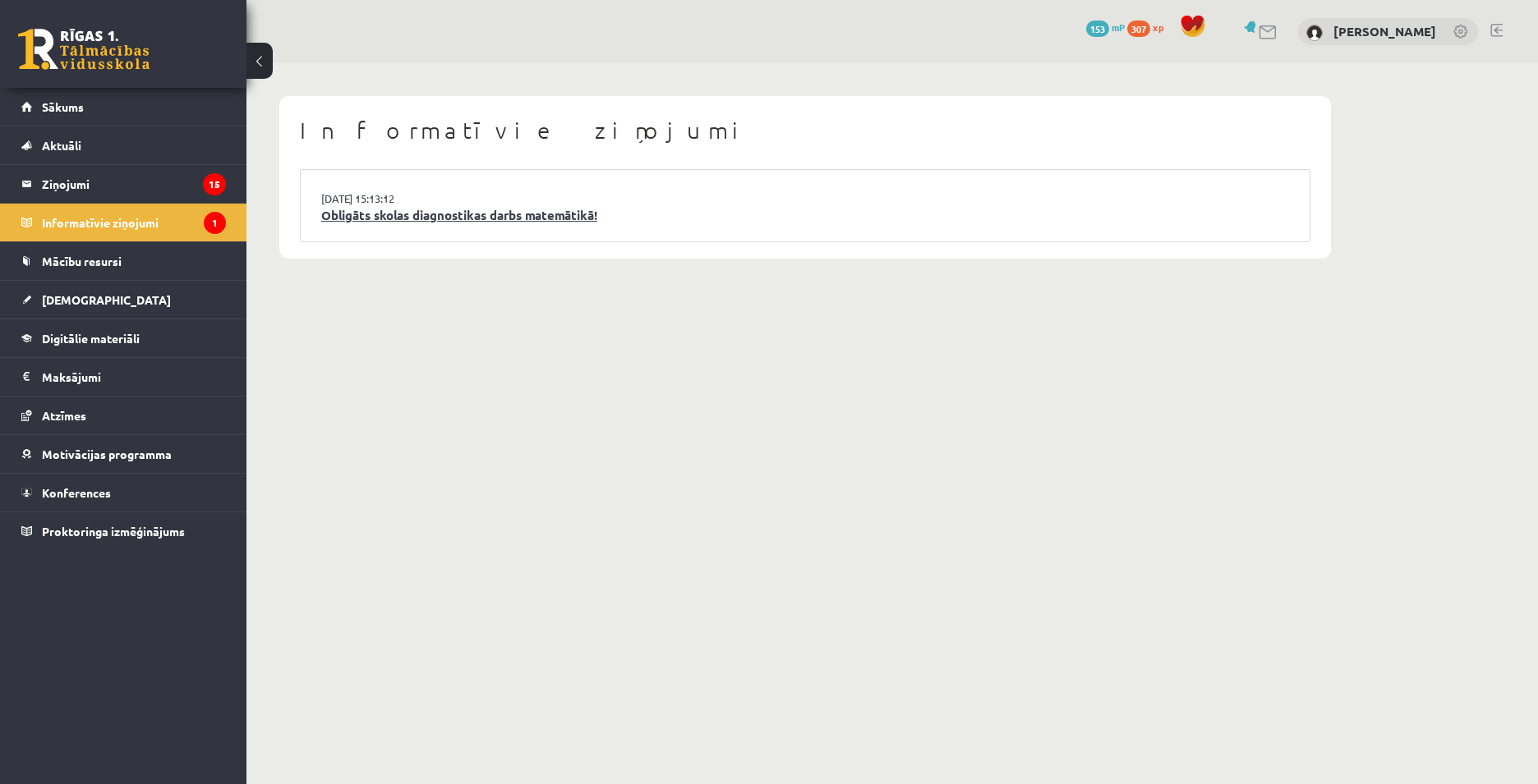
click at [330, 214] on link "Obligāts skolas diagnostikas darbs matemātikā!" at bounding box center [805, 216] width 968 height 19
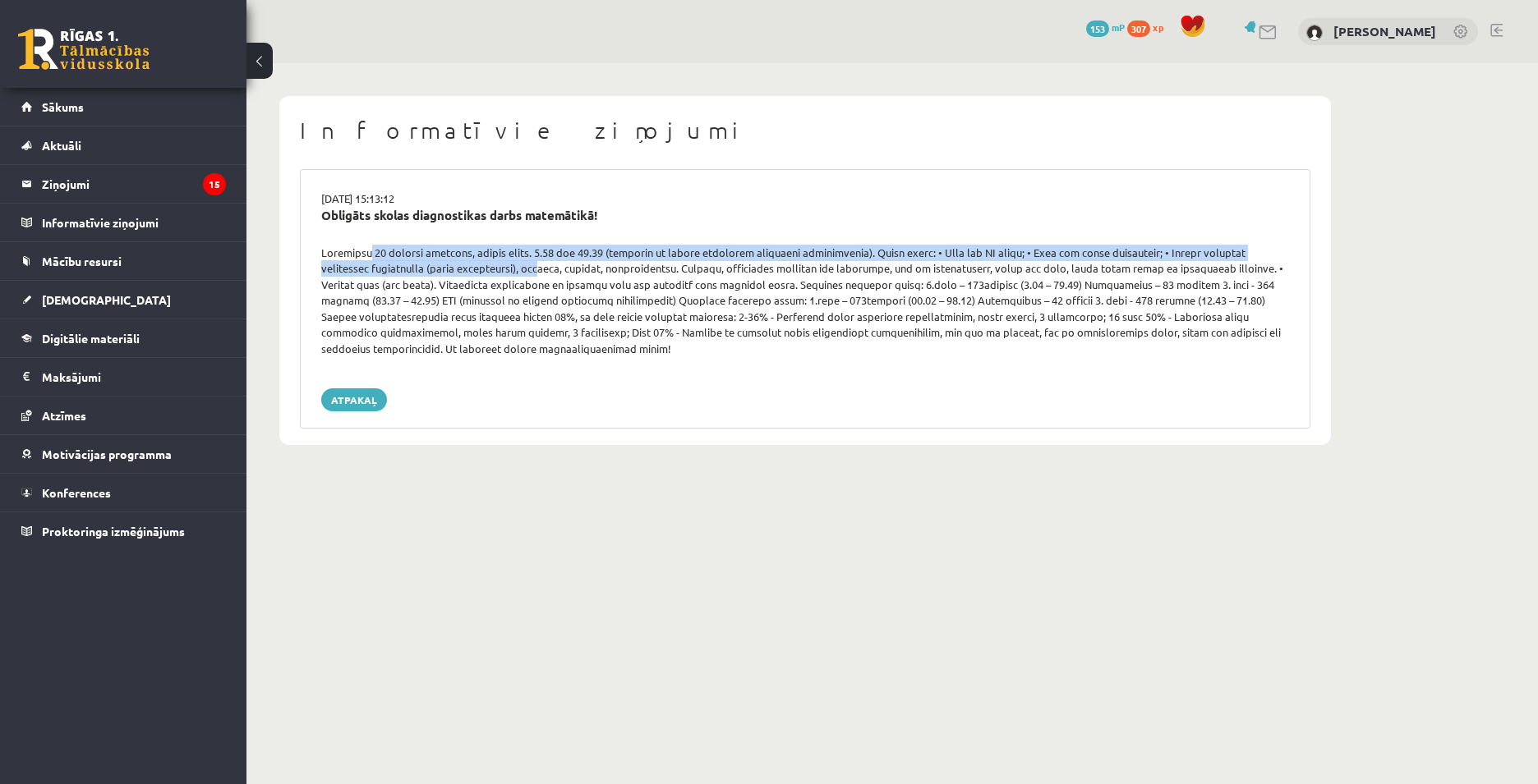
drag, startPoint x: 415, startPoint y: 257, endPoint x: 484, endPoint y: 262, distance: 69.2
click at [484, 262] on div at bounding box center [806, 301] width 992 height 112
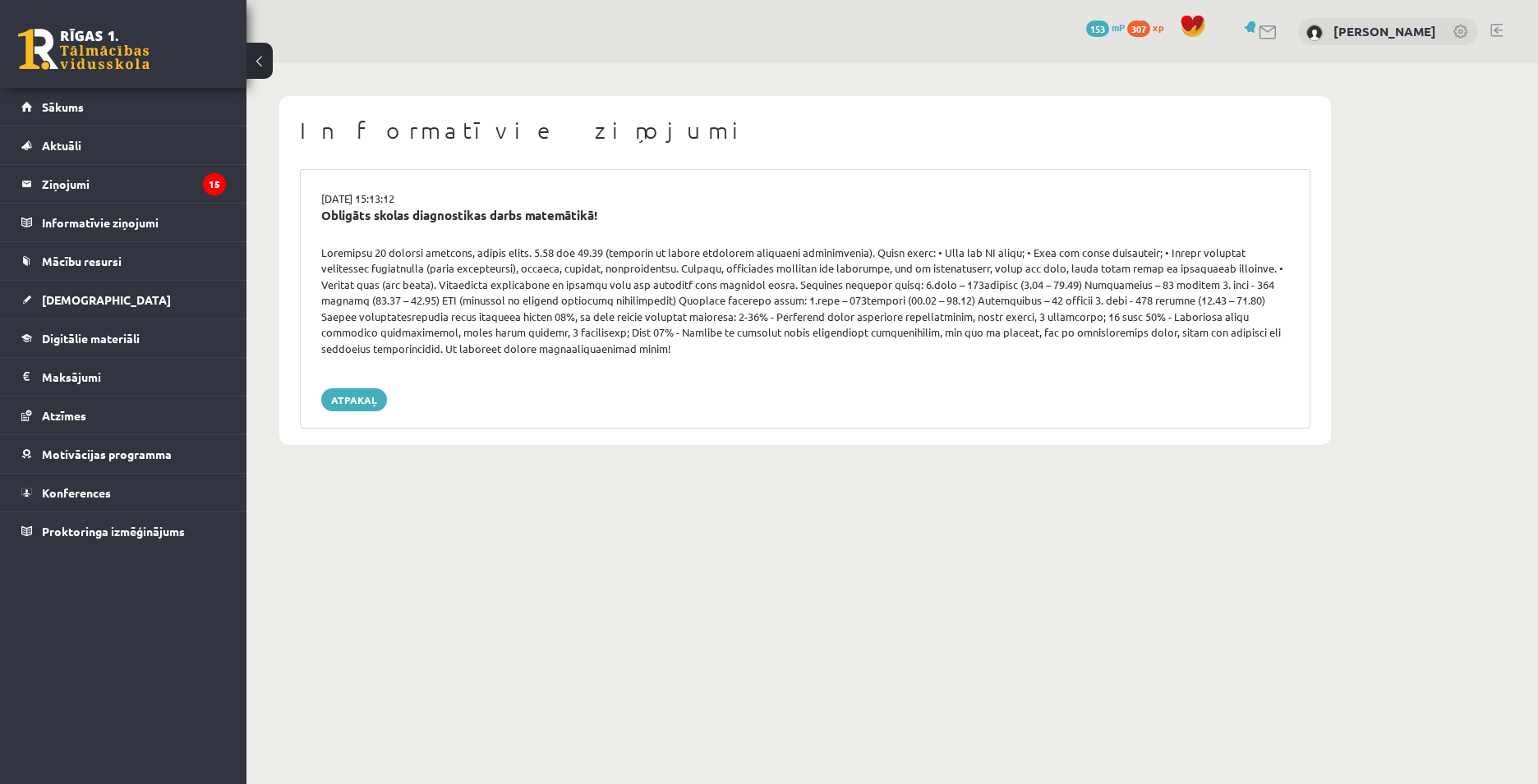
click at [473, 285] on div at bounding box center [806, 301] width 992 height 112
drag, startPoint x: 321, startPoint y: 253, endPoint x: 503, endPoint y: 254, distance: 182.0
click at [502, 254] on div at bounding box center [806, 301] width 992 height 112
click at [515, 270] on div at bounding box center [806, 301] width 992 height 112
click at [58, 176] on legend "Ziņojumi 15" at bounding box center [133, 183] width 184 height 37
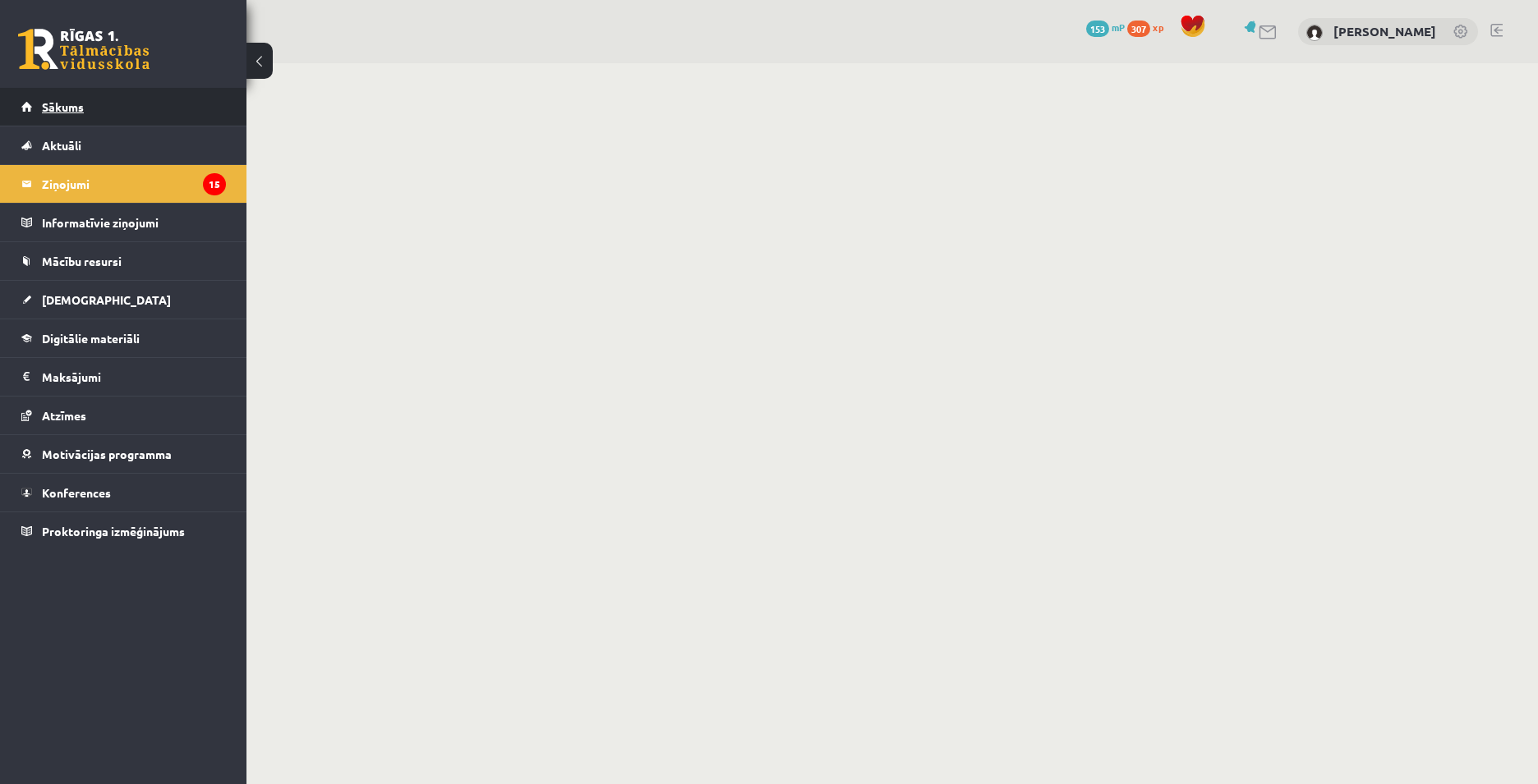
click at [127, 110] on link "Sākums" at bounding box center [123, 106] width 205 height 37
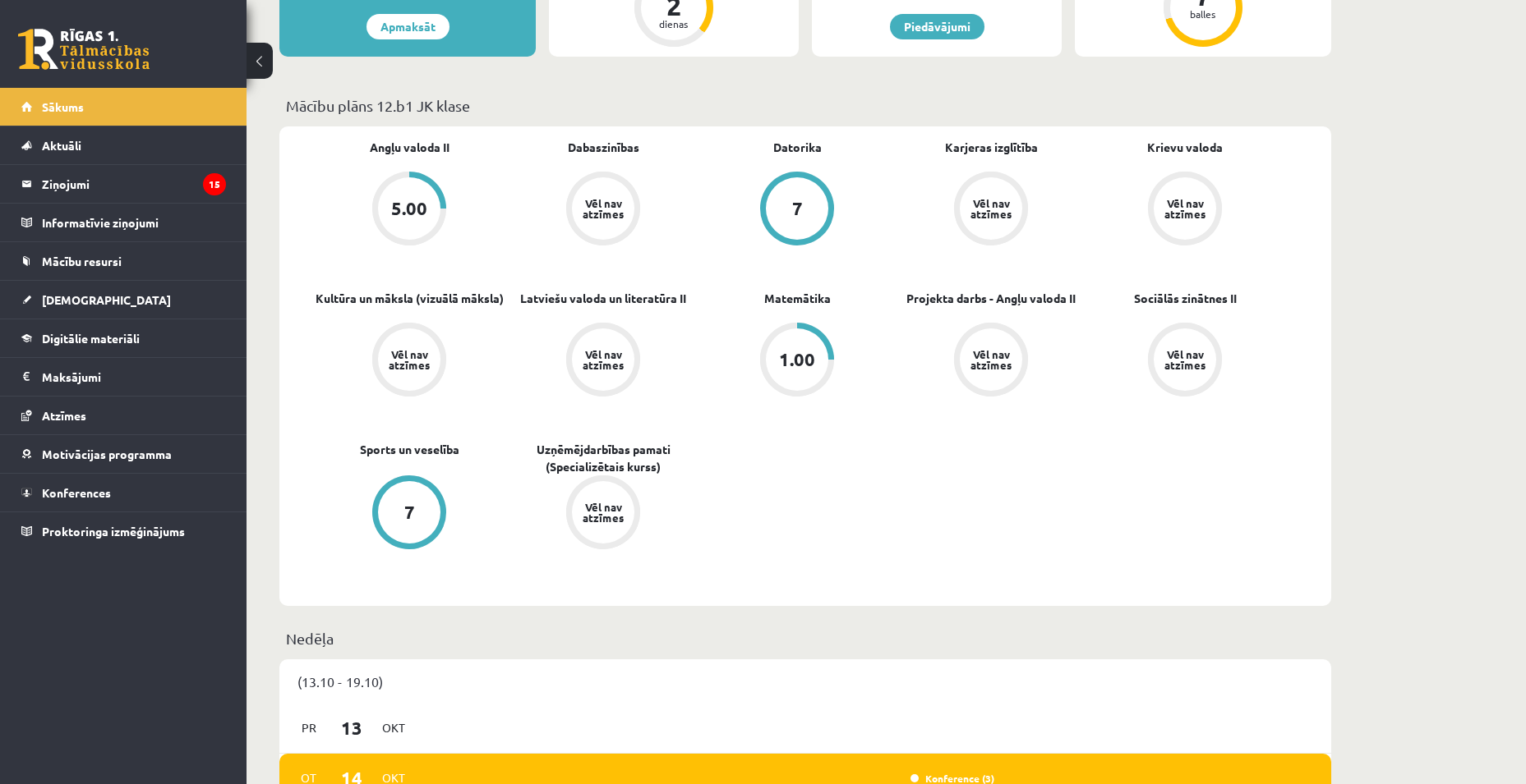
scroll to position [410, 0]
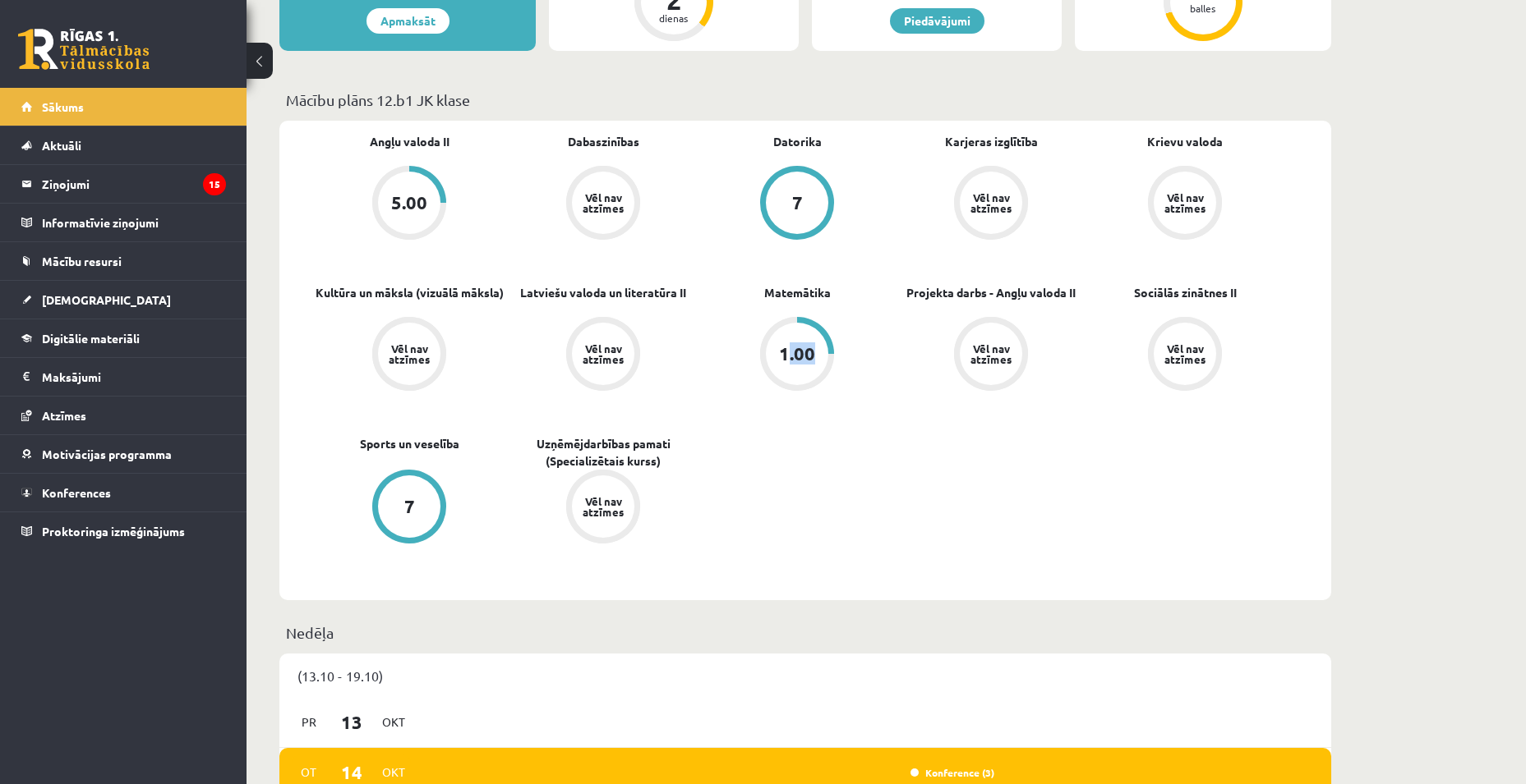
drag, startPoint x: 766, startPoint y: 348, endPoint x: 830, endPoint y: 360, distance: 65.1
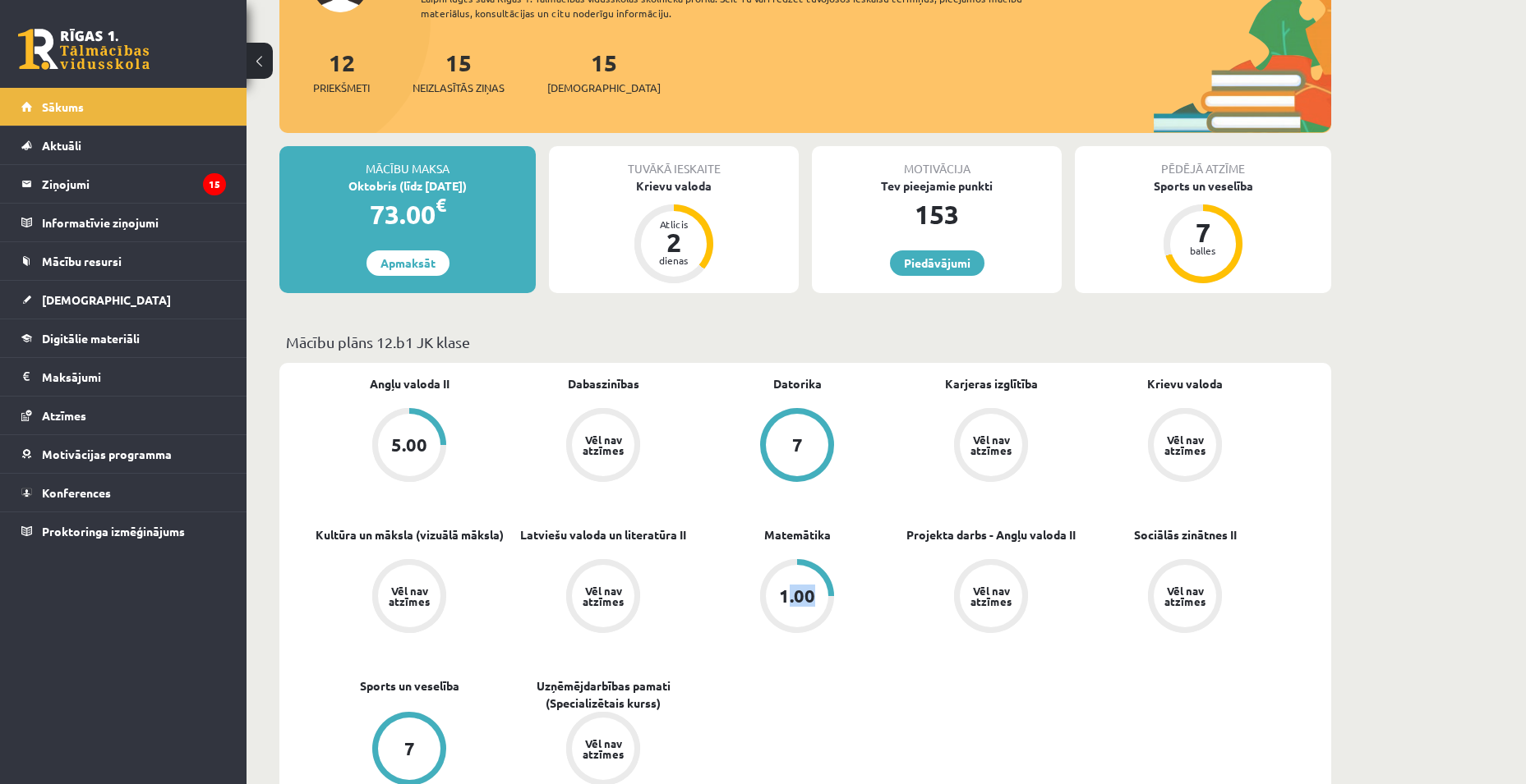
scroll to position [164, 0]
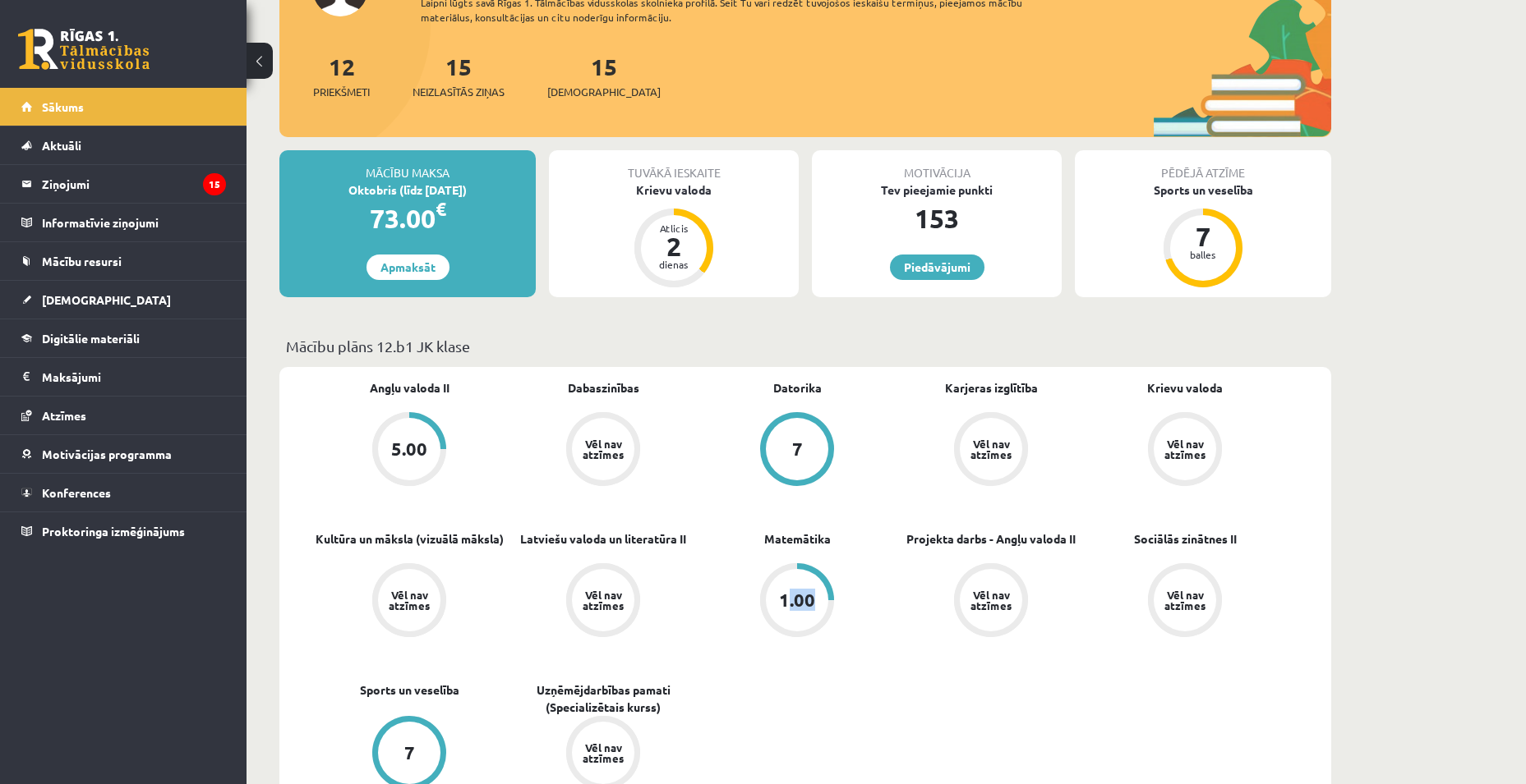
click at [732, 468] on link "7" at bounding box center [797, 450] width 194 height 77
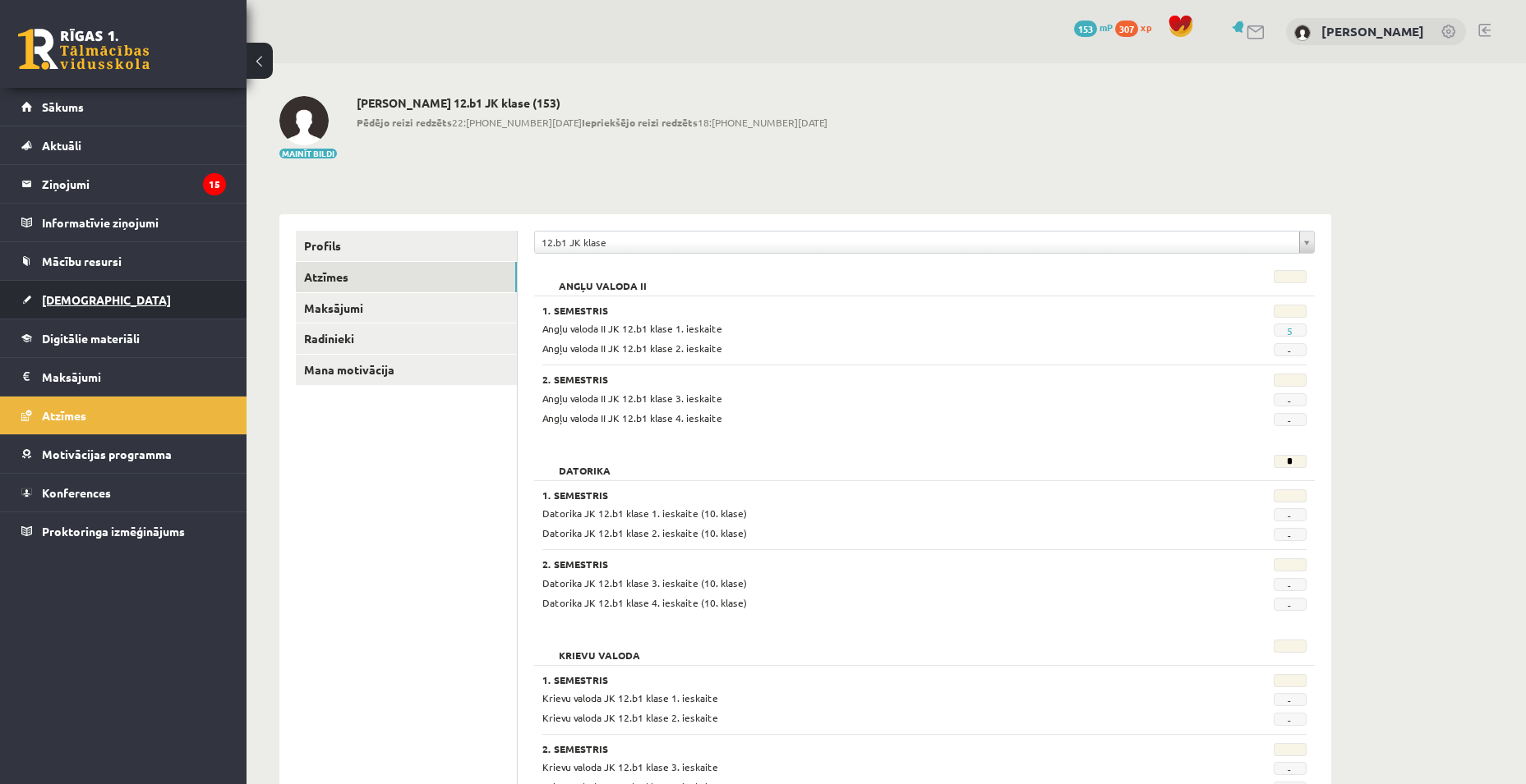
click at [77, 285] on link "[DEMOGRAPHIC_DATA]" at bounding box center [123, 300] width 205 height 37
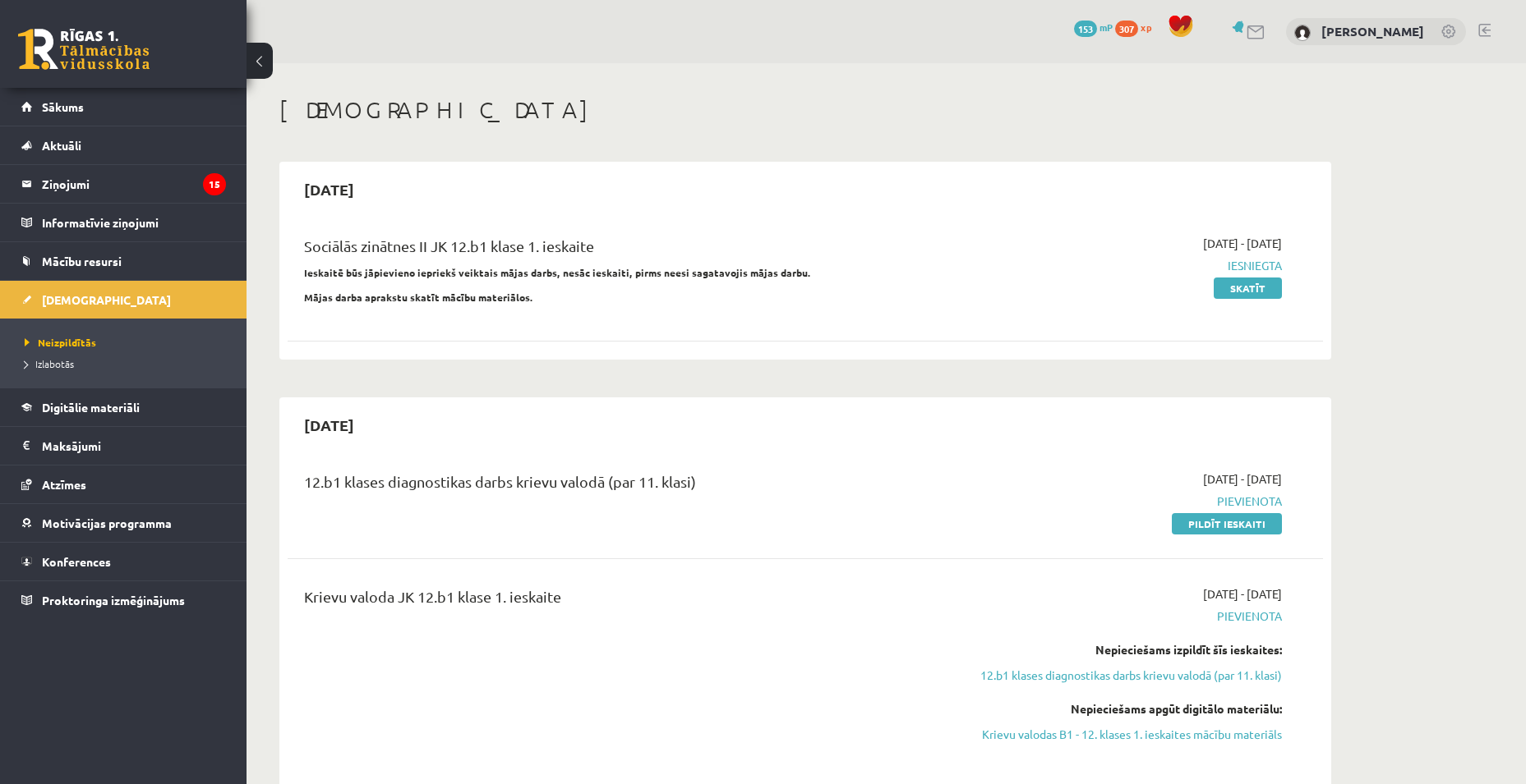
click at [1252, 263] on span "Iesniegta" at bounding box center [1127, 266] width 310 height 17
click at [1163, 262] on span "Iesniegta" at bounding box center [1127, 266] width 310 height 17
click at [855, 251] on div "Sociālās zinātnes II JK 12.b1 klase 1. ieskaite" at bounding box center [625, 251] width 643 height 31
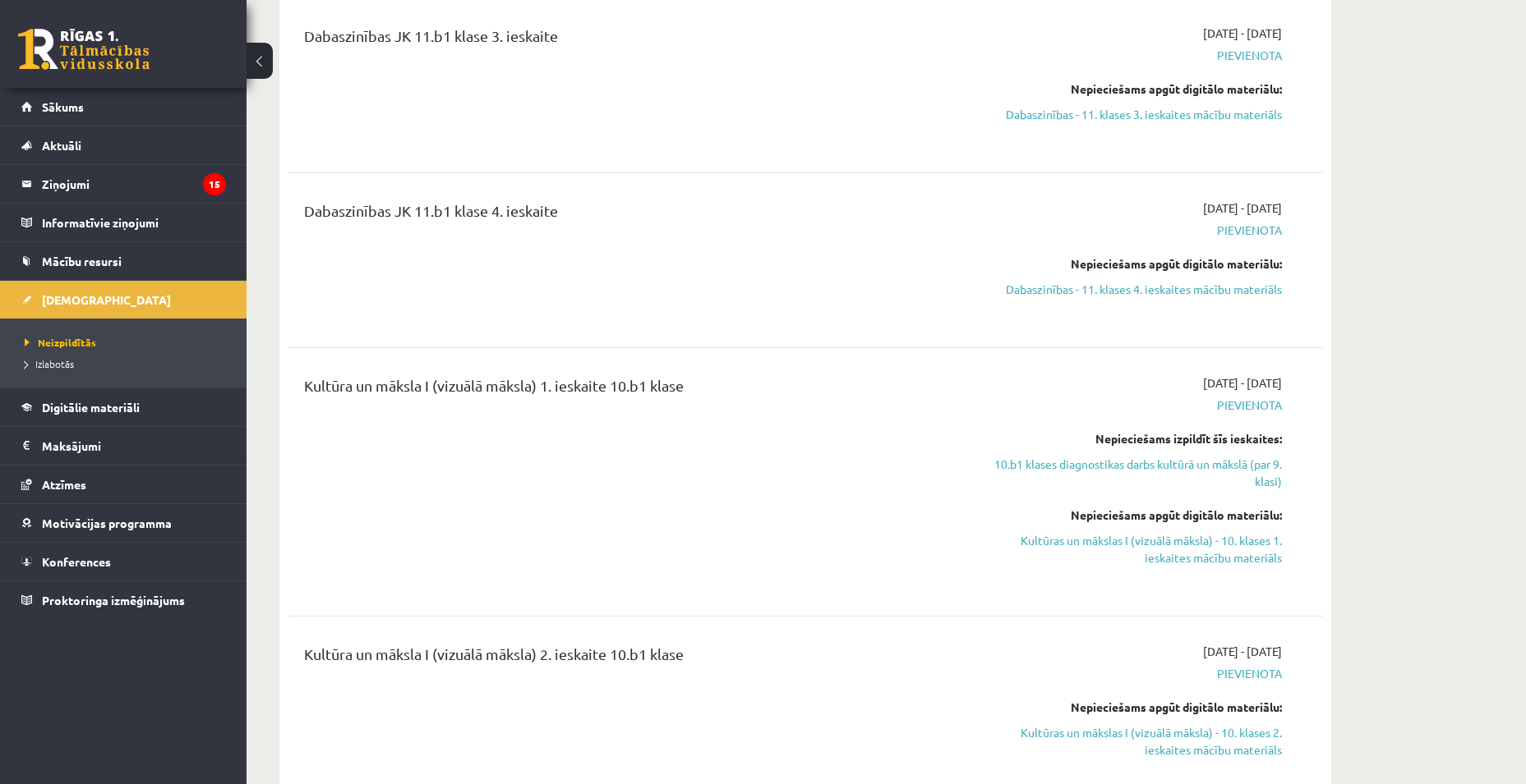
scroll to position [1232, 0]
